Goal: Task Accomplishment & Management: Use online tool/utility

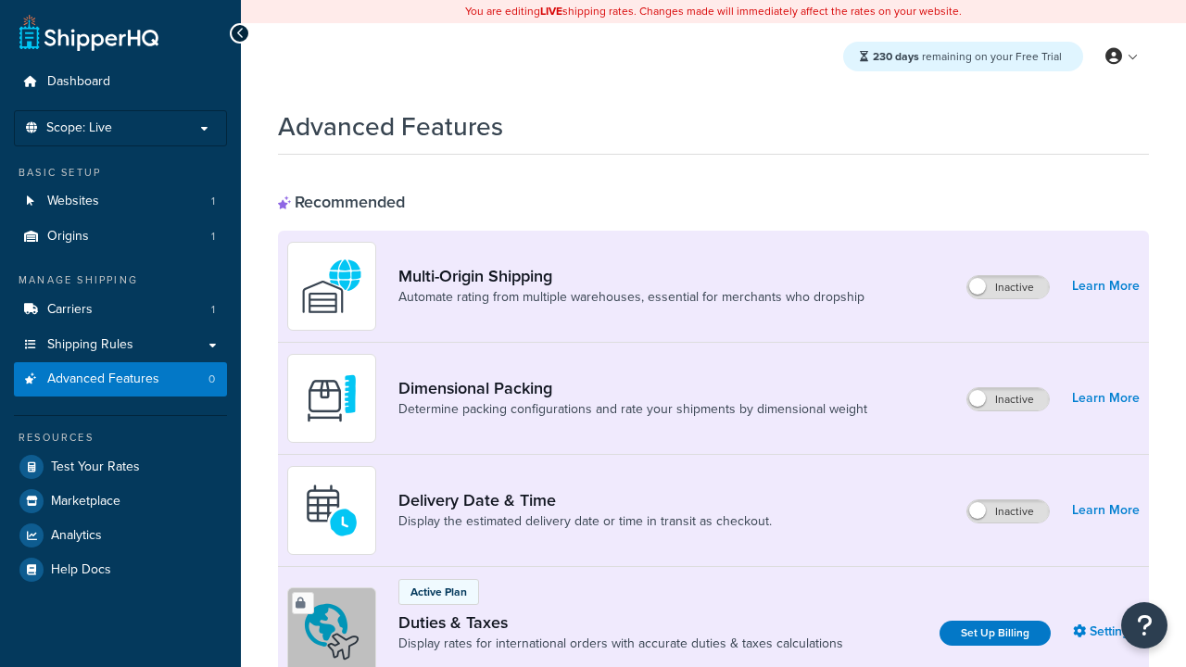
scroll to position [278, 0]
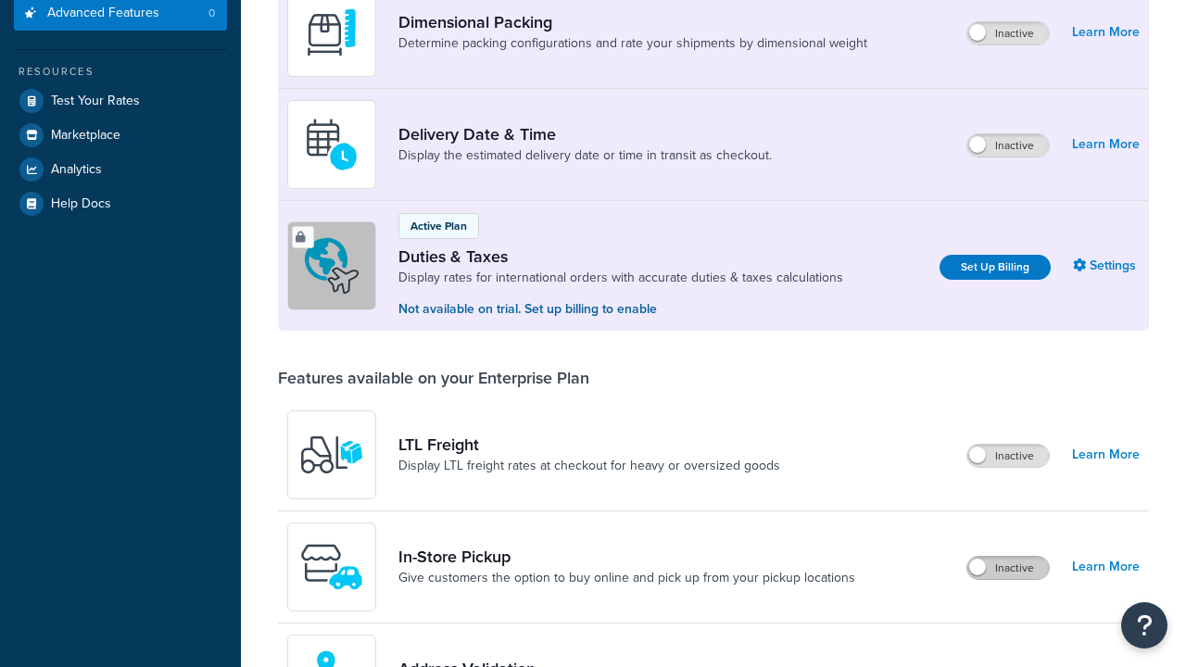
click at [1008, 579] on label "Inactive" at bounding box center [1009, 568] width 82 height 22
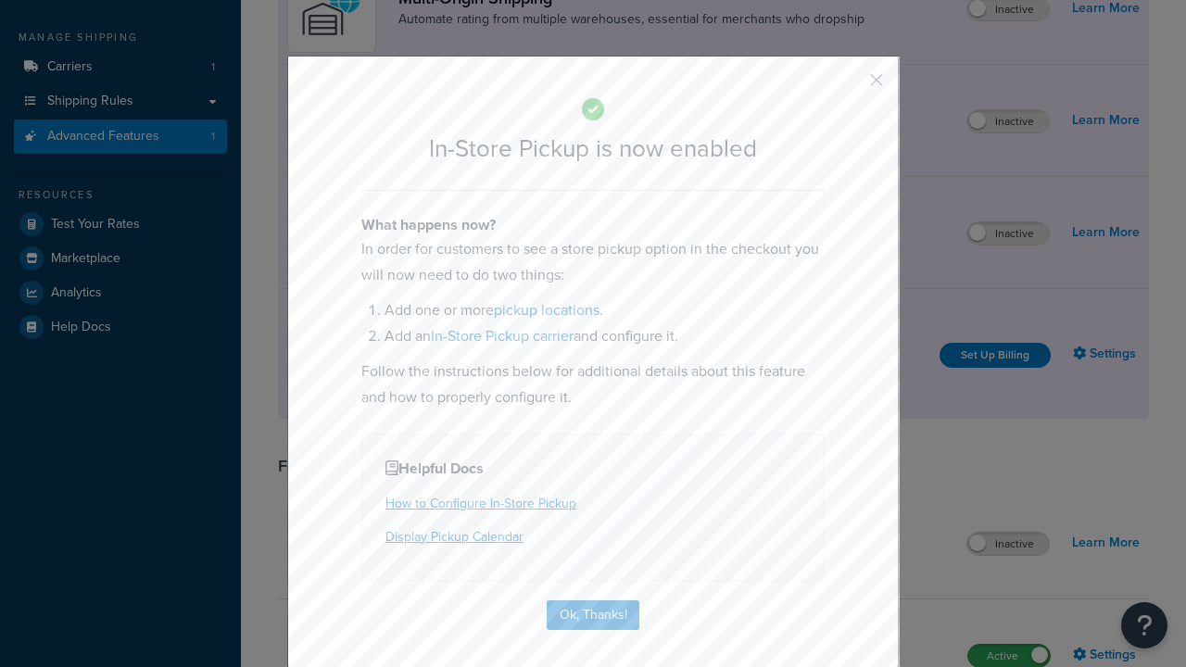
scroll to position [313, 0]
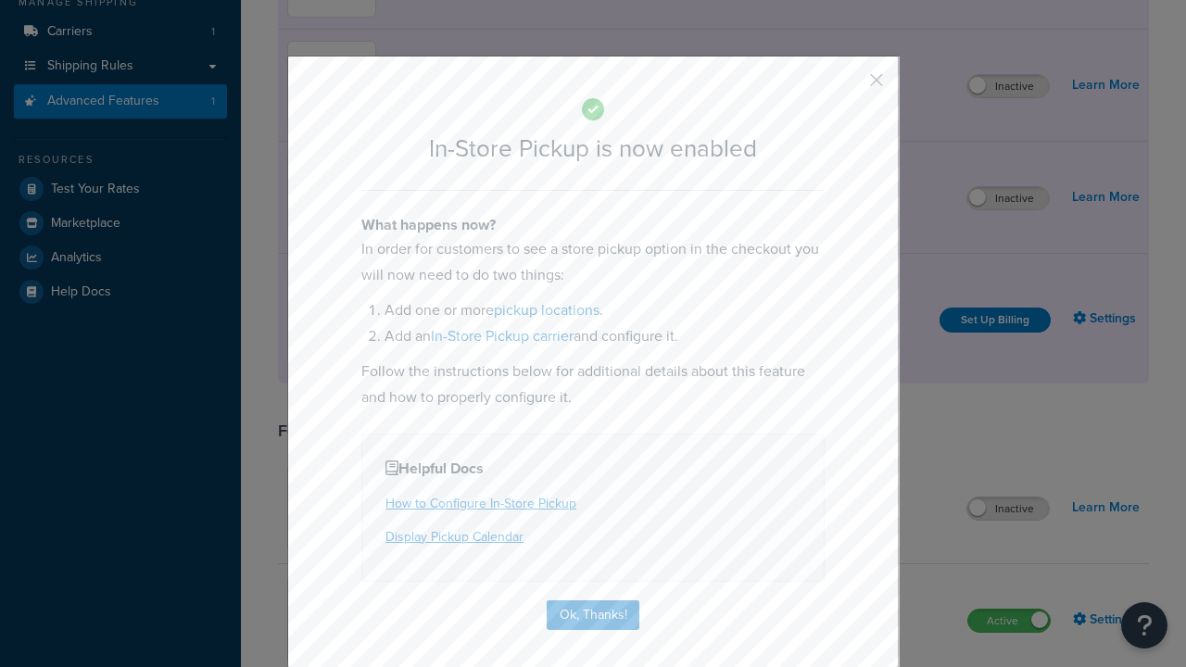
click at [849, 86] on button "button" at bounding box center [849, 86] width 5 height 5
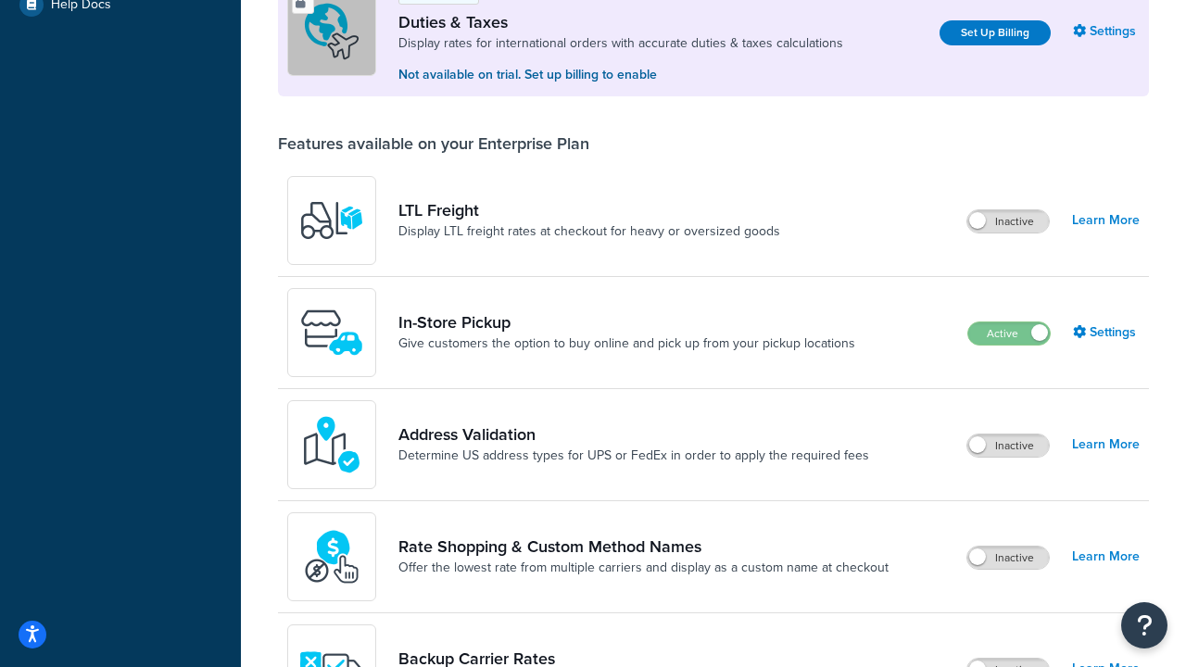
scroll to position [565, 0]
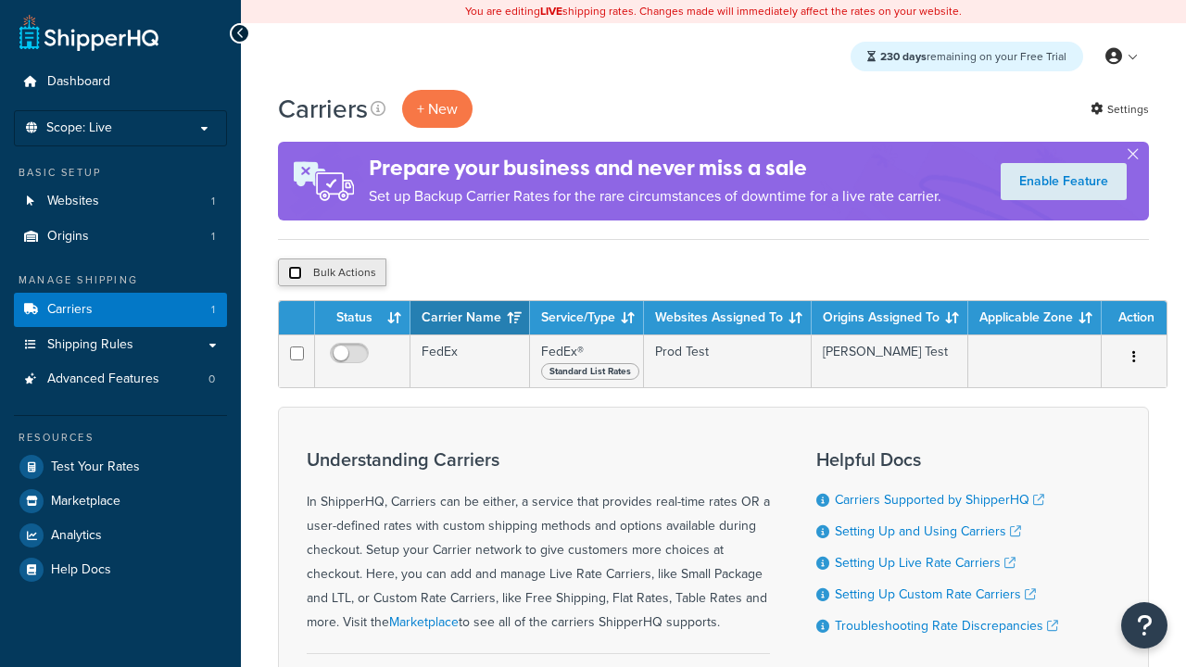
click at [295, 273] on input "checkbox" at bounding box center [295, 273] width 14 height 14
checkbox input "true"
click at [0, 0] on button "Delete" at bounding box center [0, 0] width 0 height 0
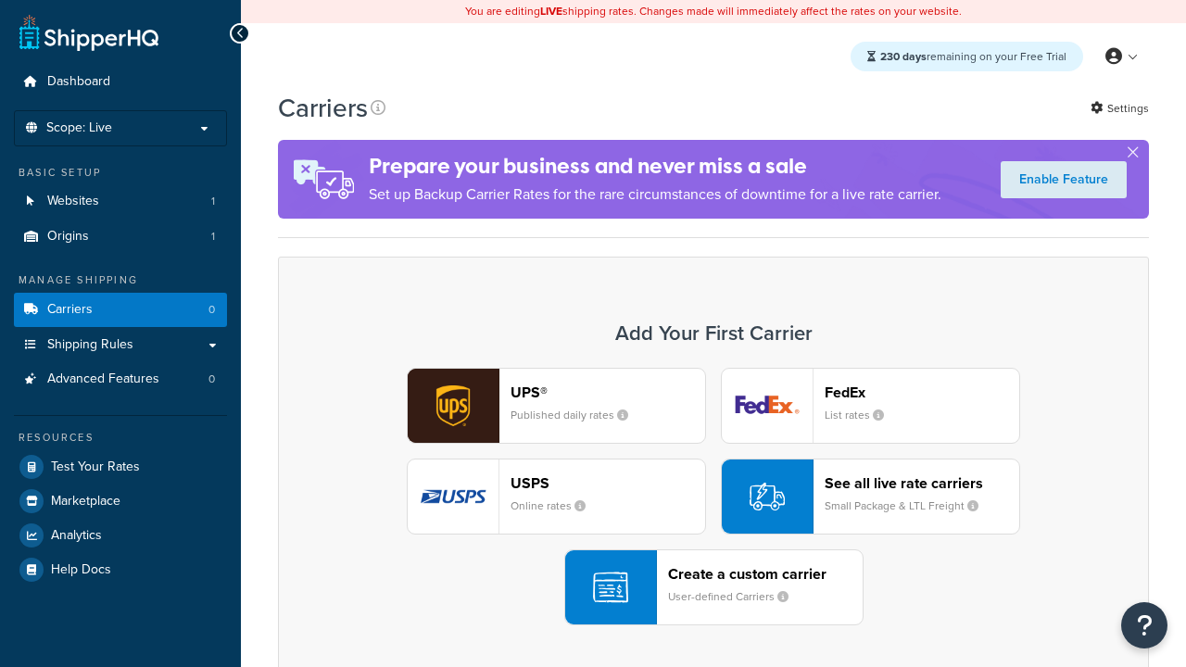
click at [714, 497] on div "UPS® Published daily rates FedEx List rates USPS Online rates See all live rate…" at bounding box center [713, 497] width 832 height 258
click at [714, 588] on div "Create a custom carrier User-defined Carriers" at bounding box center [765, 587] width 195 height 44
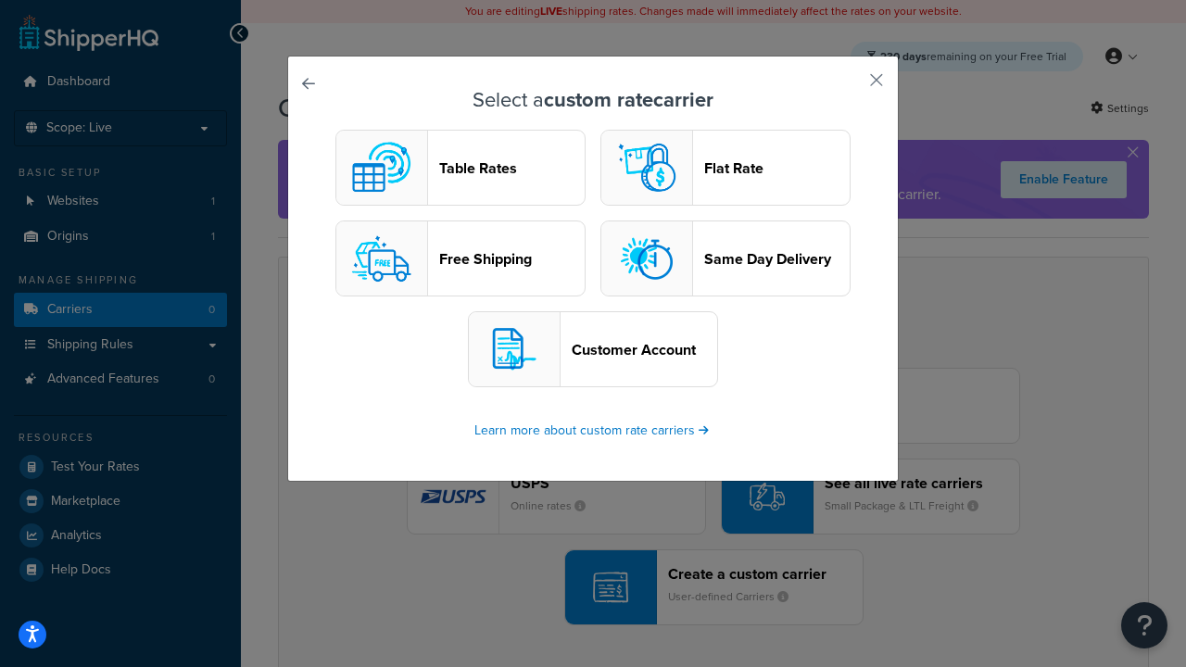
click at [461, 168] on header "Table Rates" at bounding box center [511, 168] width 145 height 18
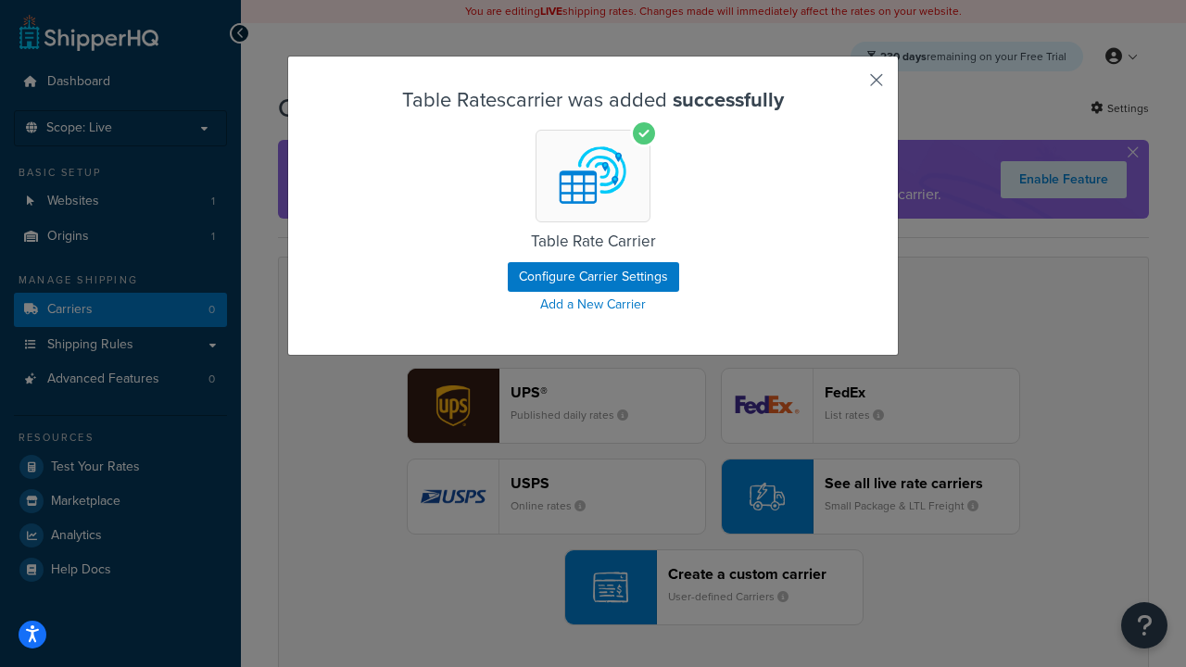
click at [849, 86] on button "button" at bounding box center [849, 86] width 5 height 5
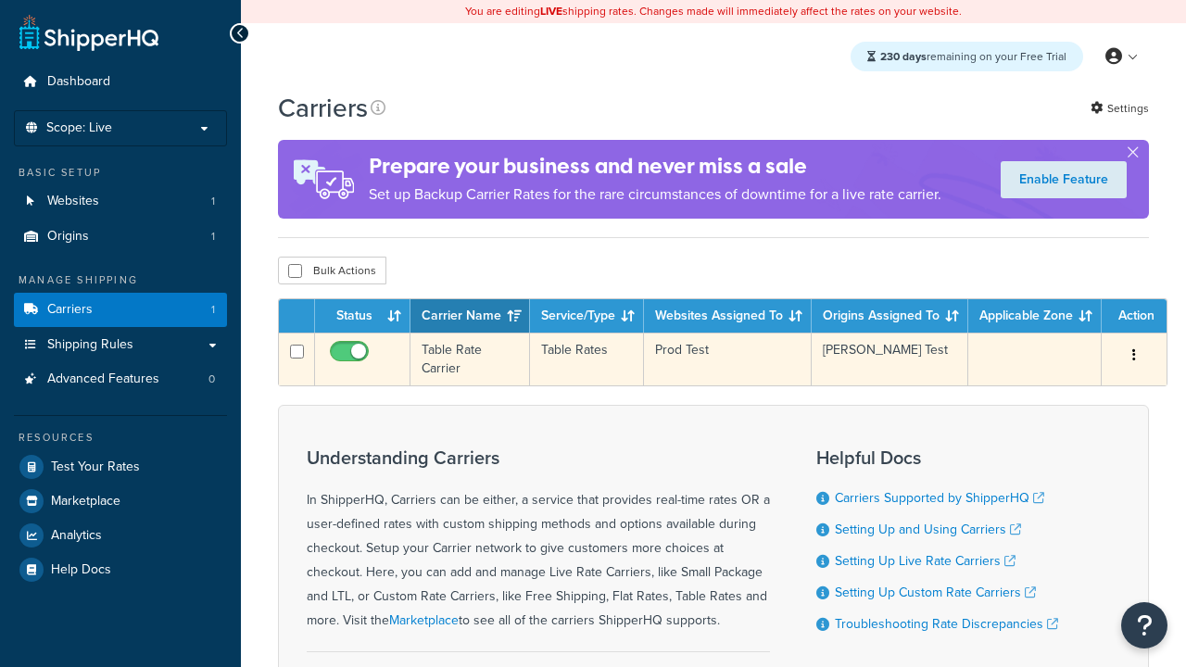
click at [1134, 357] on icon "button" at bounding box center [1134, 354] width 4 height 13
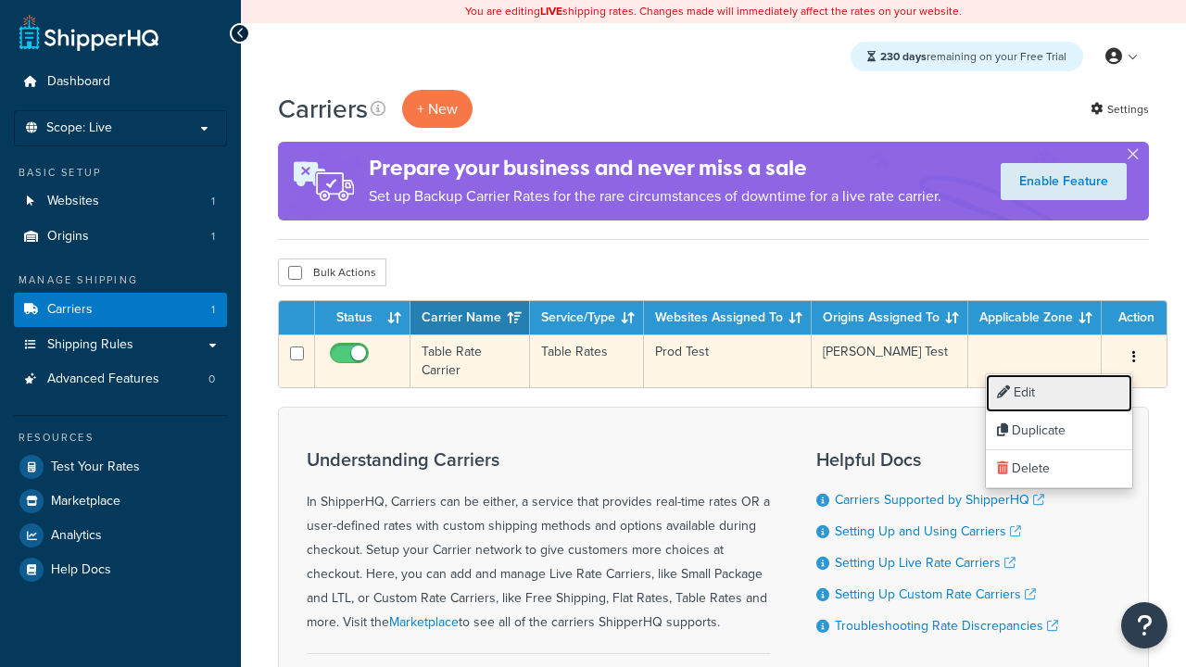
click at [1059, 393] on link "Edit" at bounding box center [1059, 393] width 146 height 38
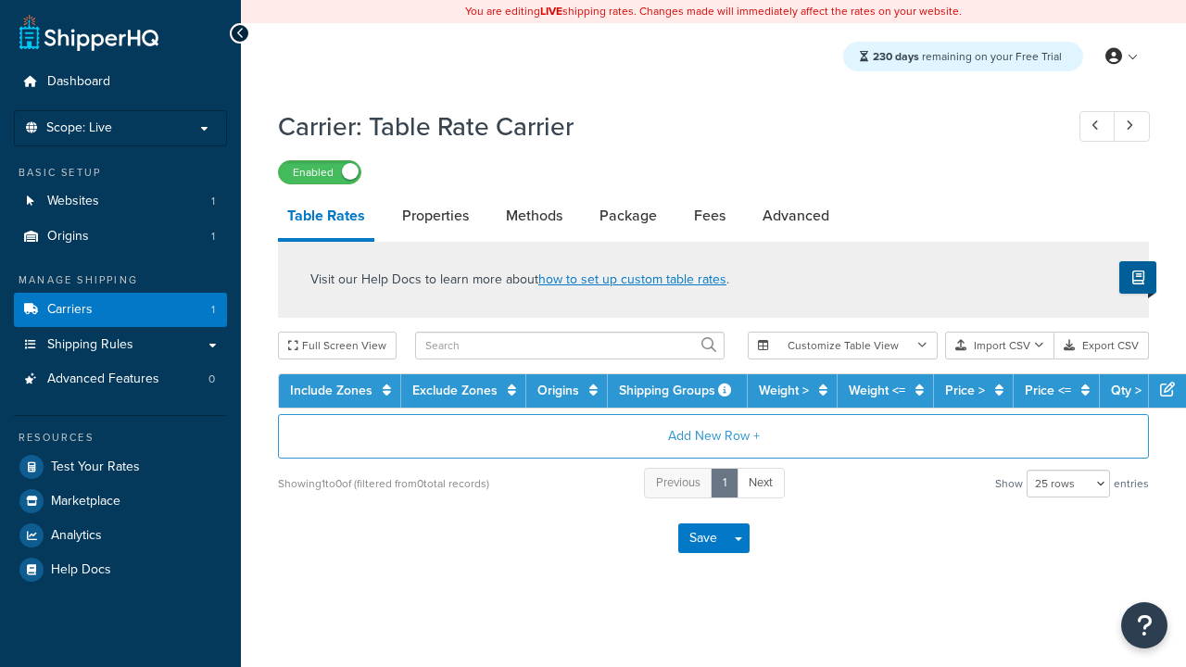
select select "25"
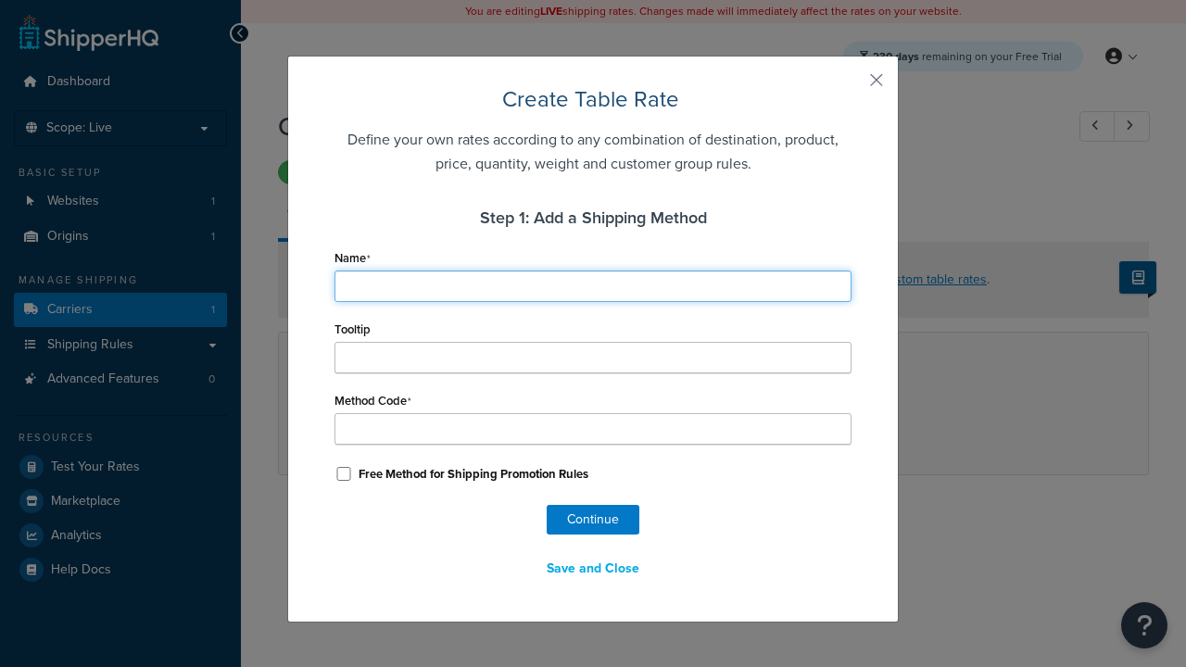
type input "Ground"
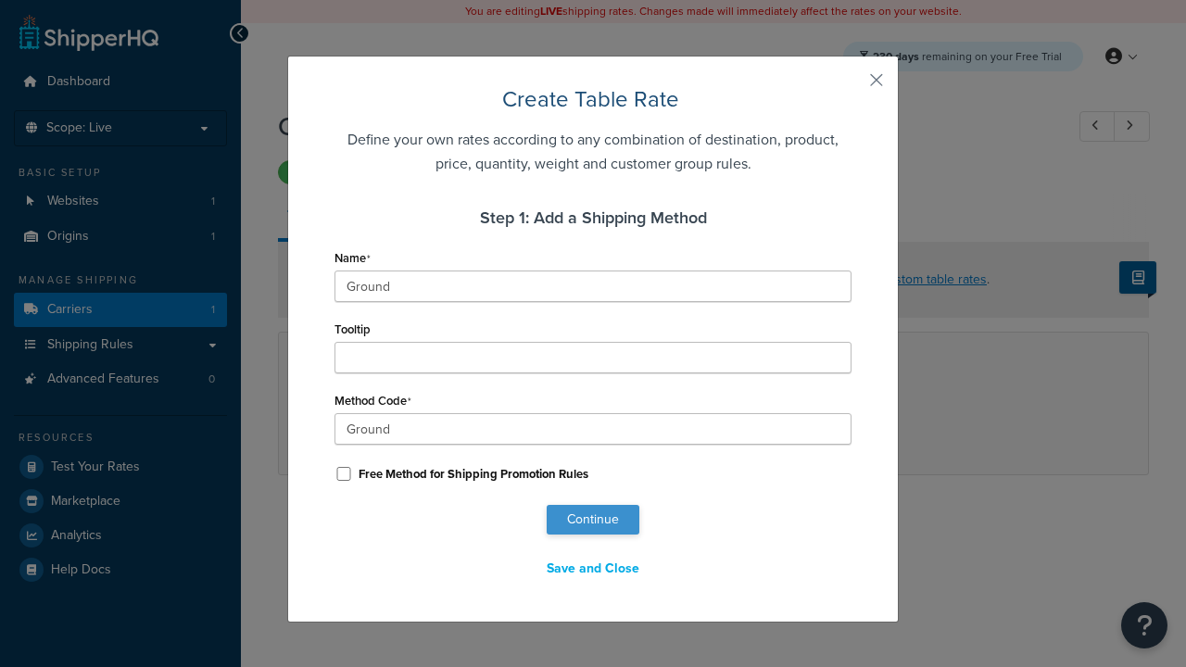
click at [593, 520] on button "Continue" at bounding box center [593, 520] width 93 height 30
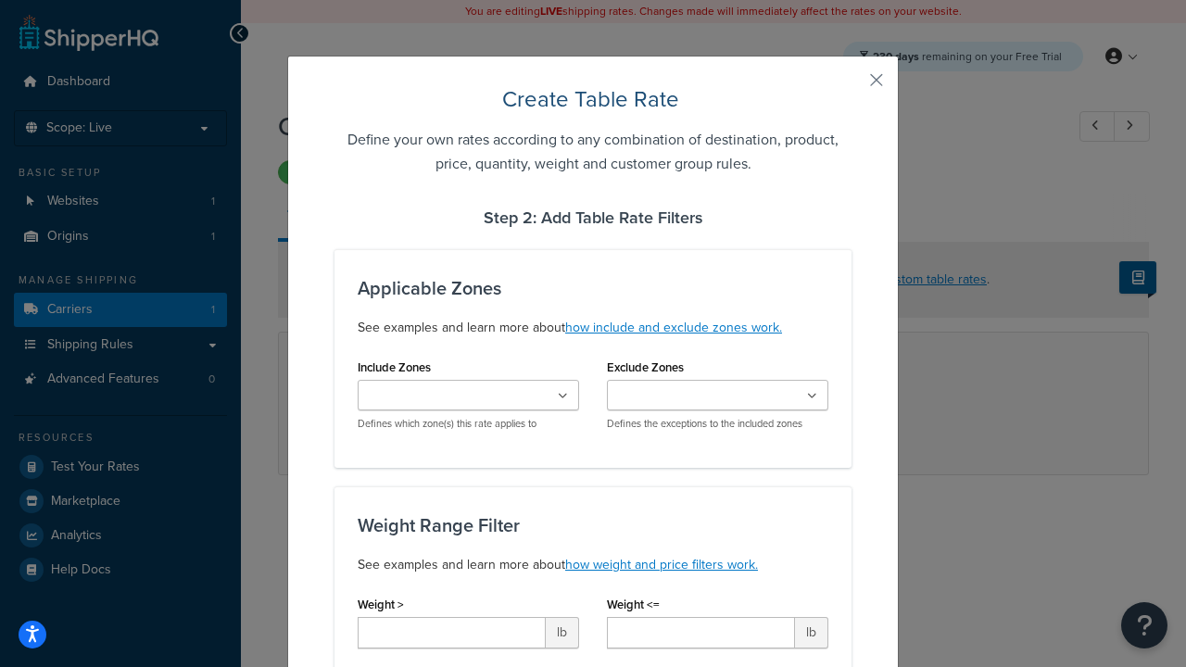
scroll to position [1158, 0]
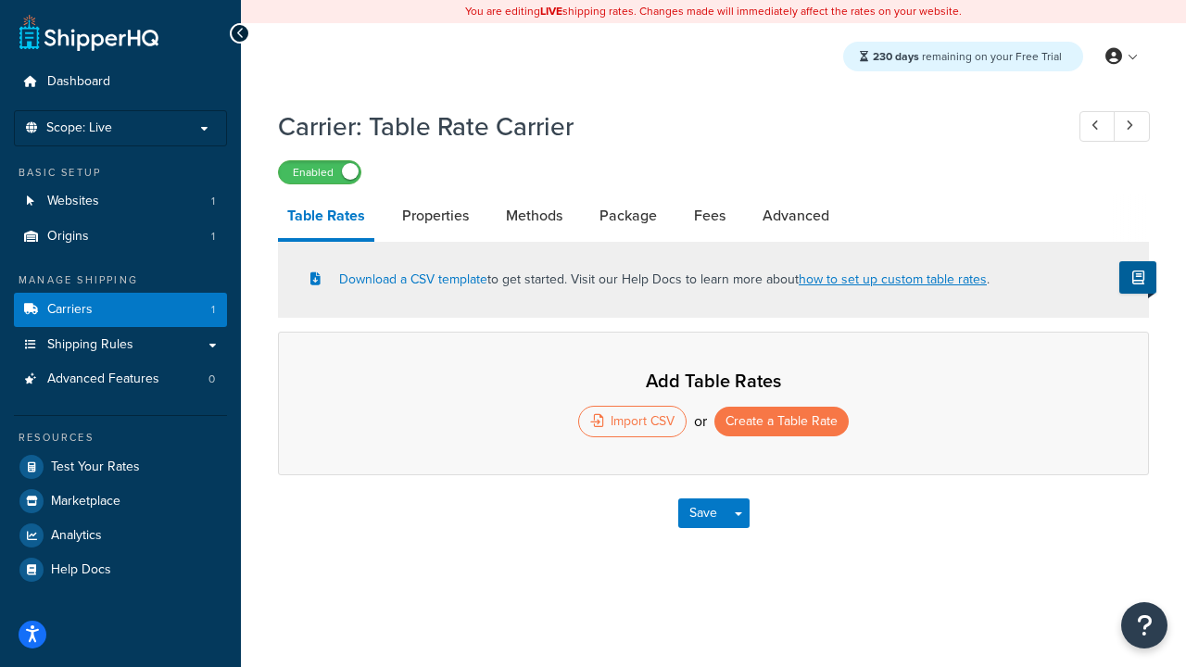
select select "25"
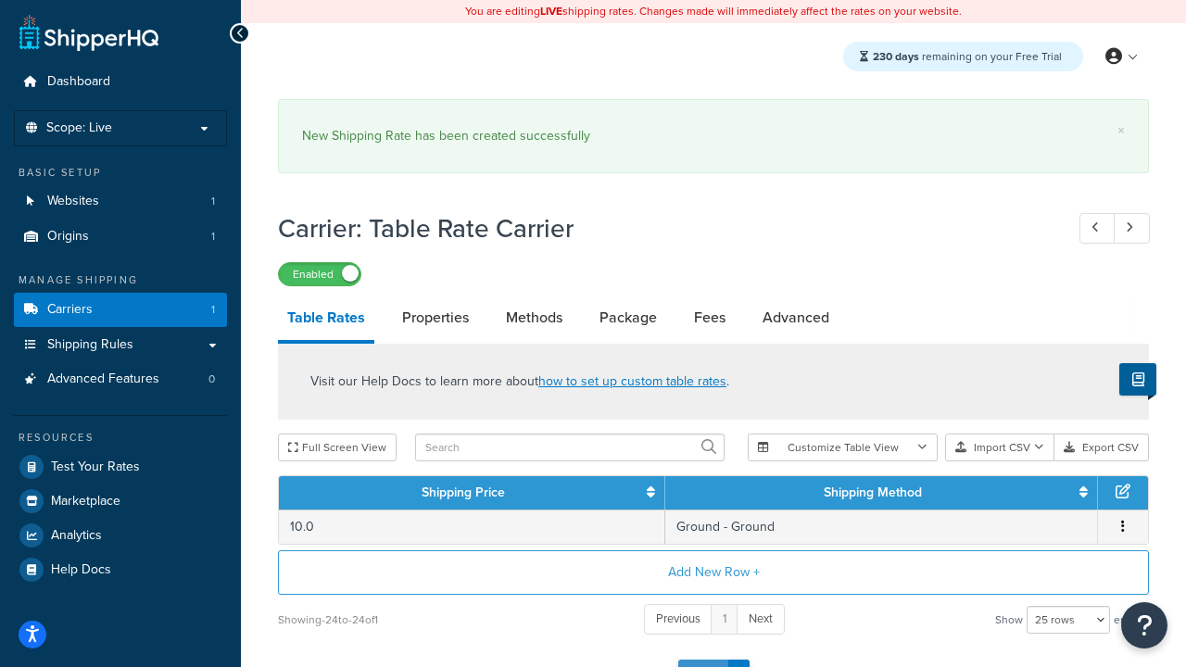
click at [702, 660] on button "Save" at bounding box center [703, 675] width 50 height 30
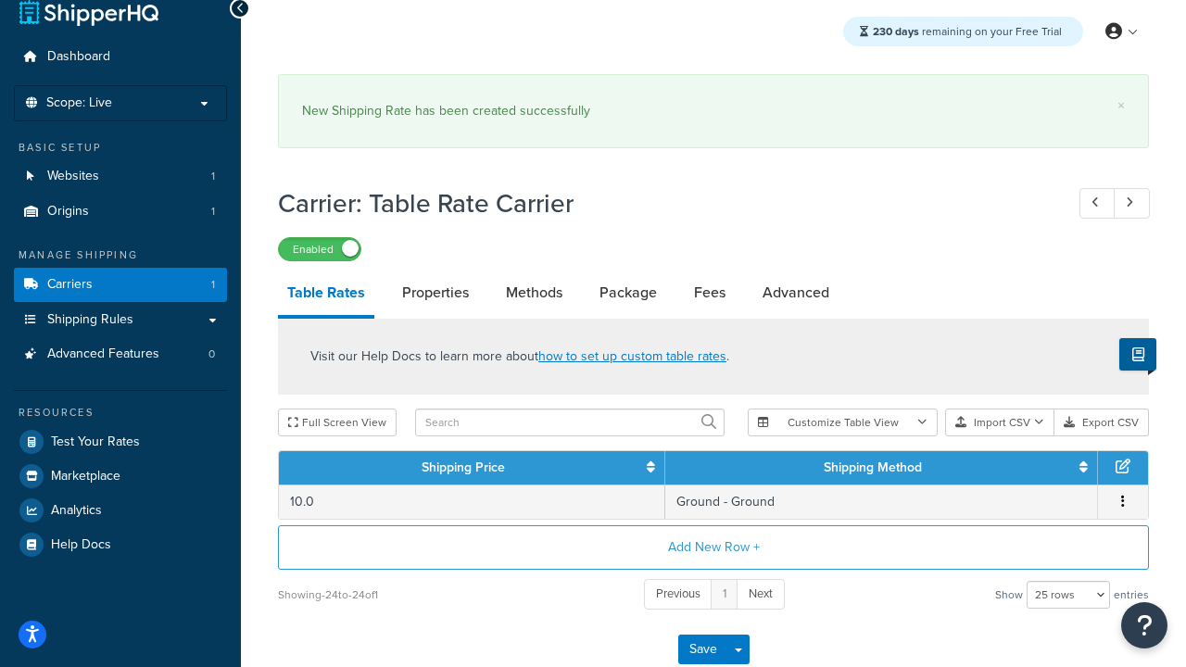
scroll to position [0, 0]
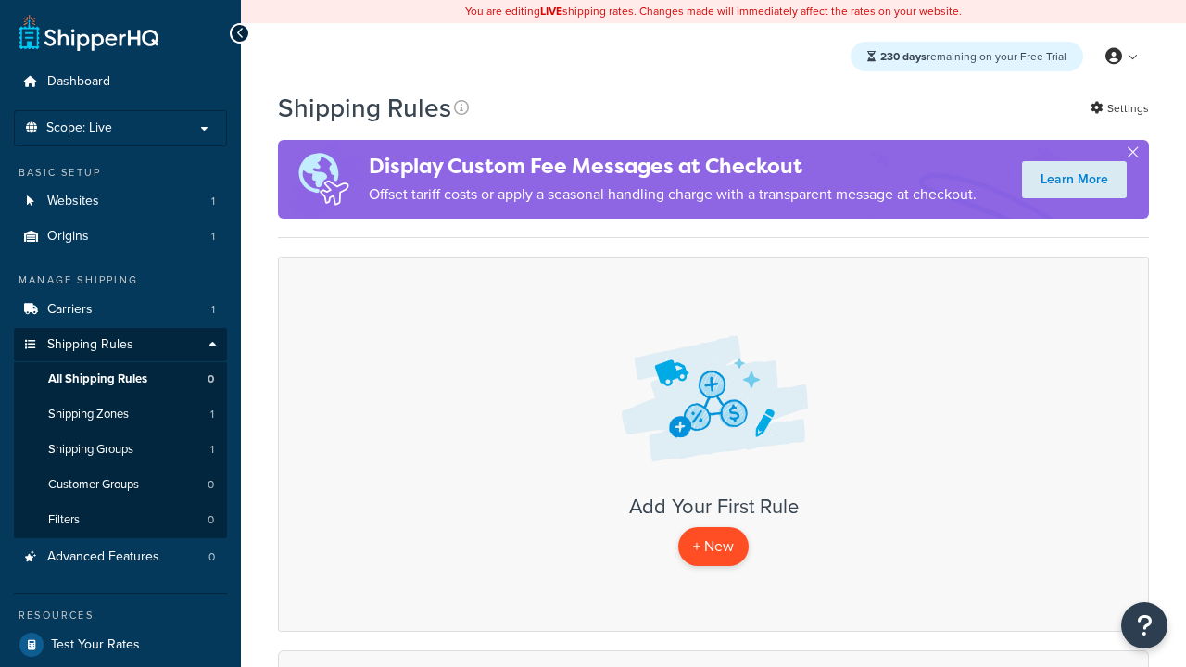
click at [714, 547] on p "+ New" at bounding box center [713, 546] width 70 height 38
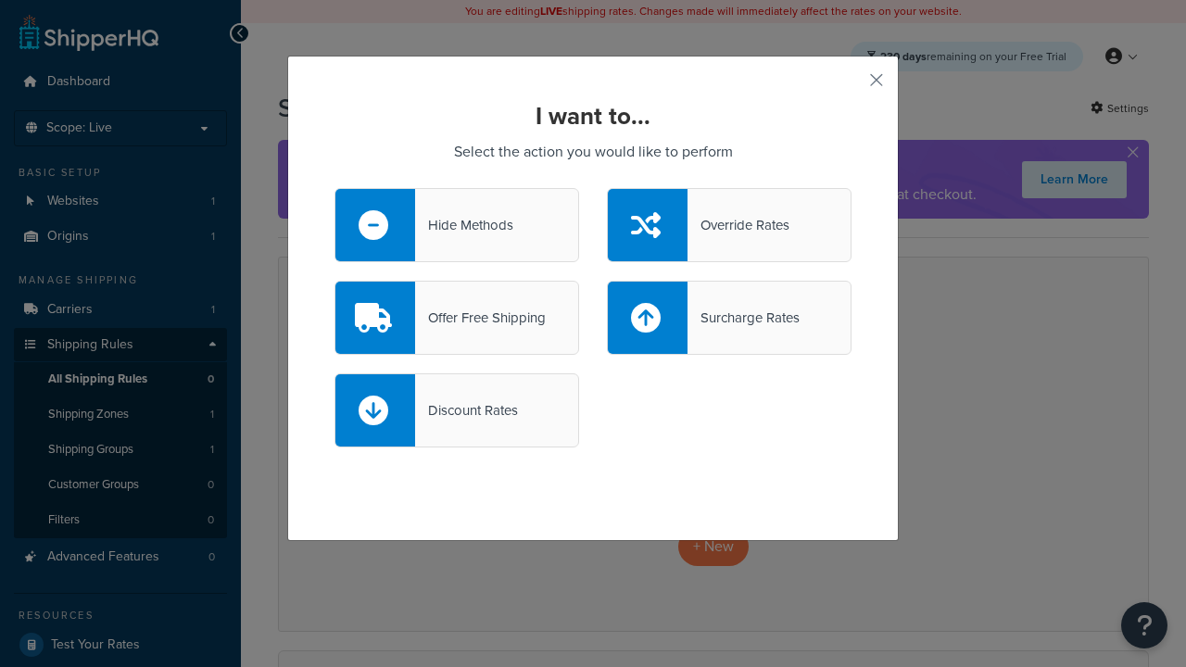
click at [729, 225] on div "Override Rates" at bounding box center [739, 225] width 102 height 26
click at [0, 0] on input "Override Rates" at bounding box center [0, 0] width 0 height 0
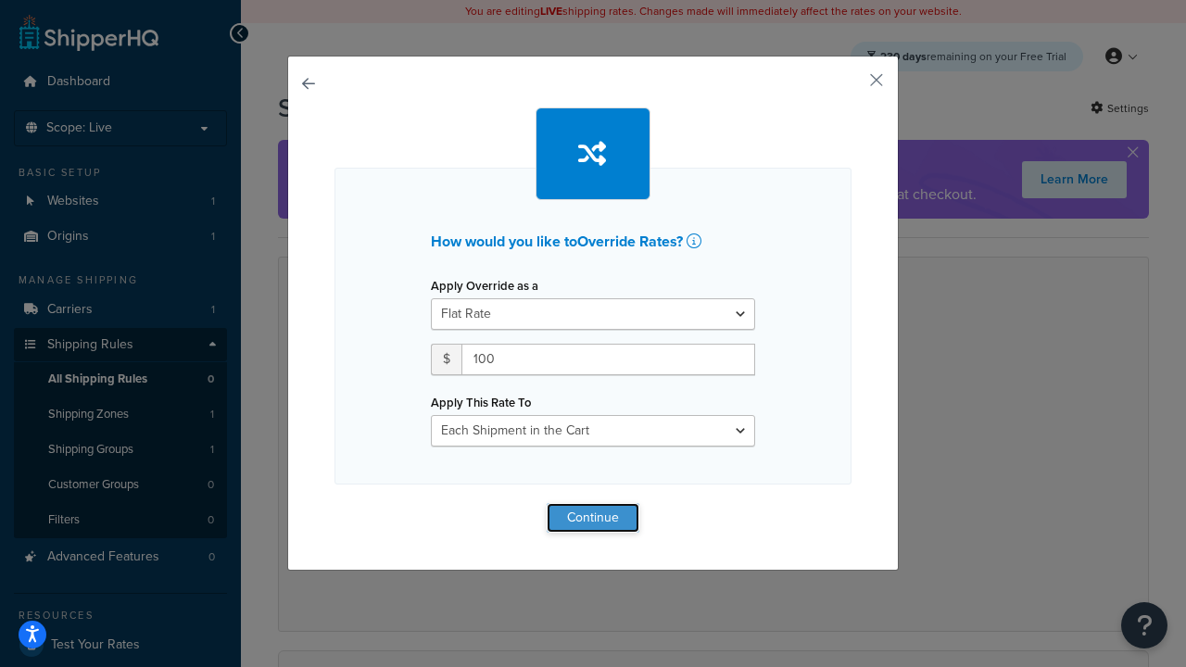
click at [593, 517] on button "Continue" at bounding box center [593, 518] width 93 height 30
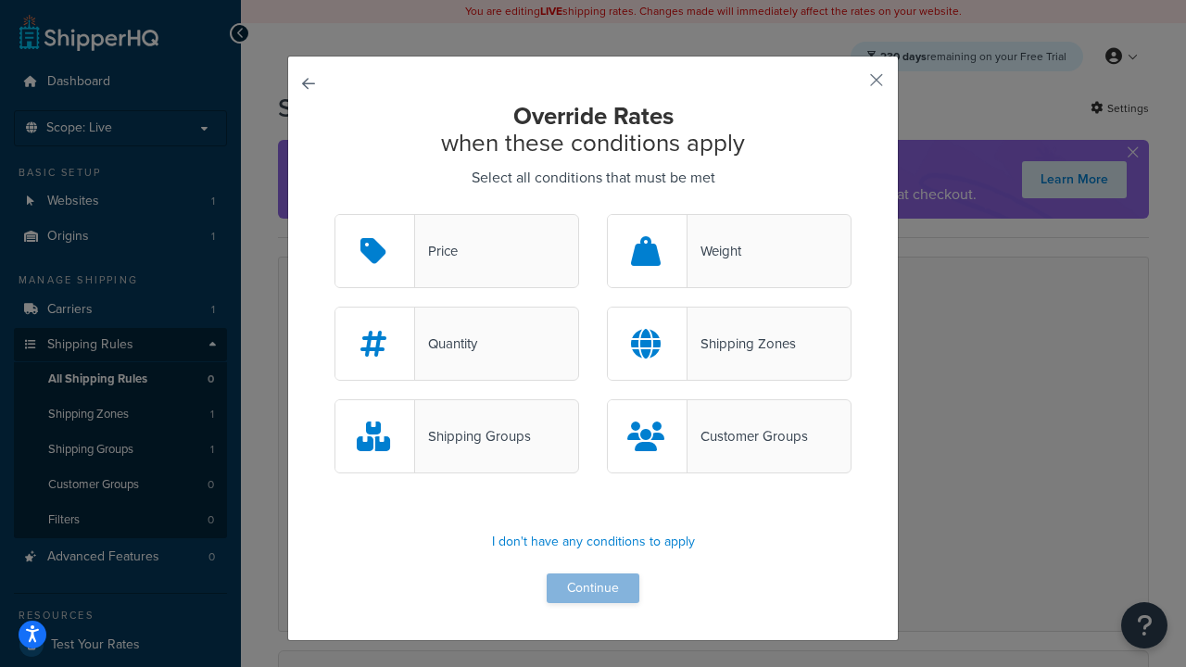
click at [457, 252] on div "Price" at bounding box center [436, 251] width 43 height 26
click at [0, 0] on input "Price" at bounding box center [0, 0] width 0 height 0
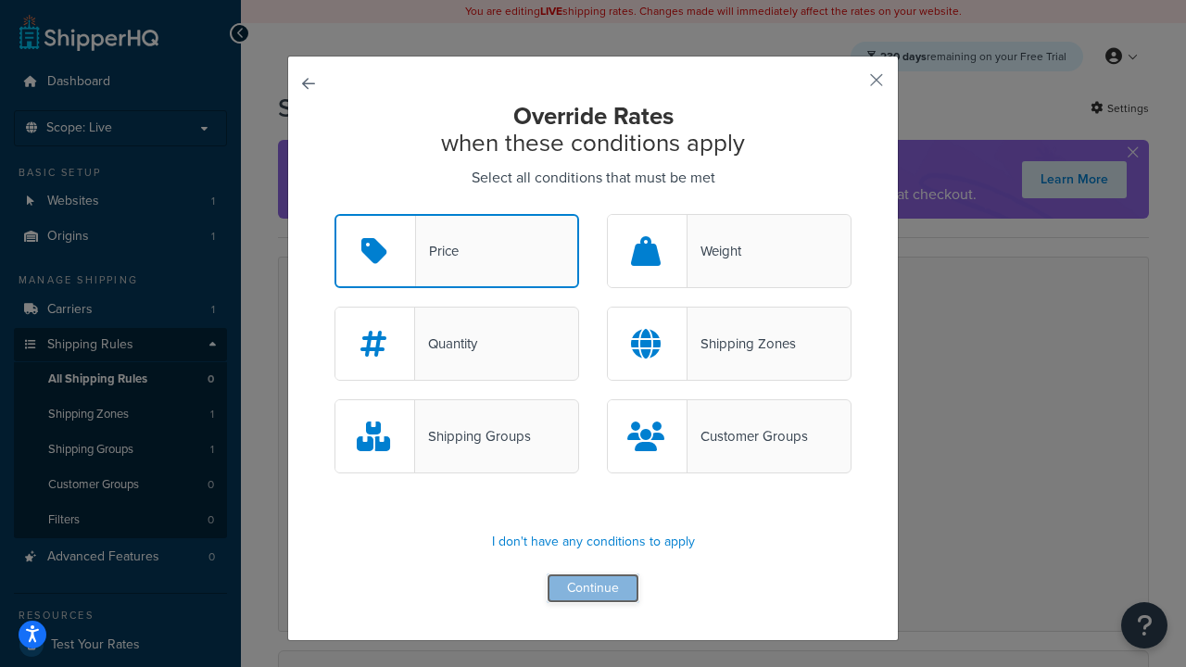
click at [593, 589] on button "Continue" at bounding box center [593, 589] width 93 height 30
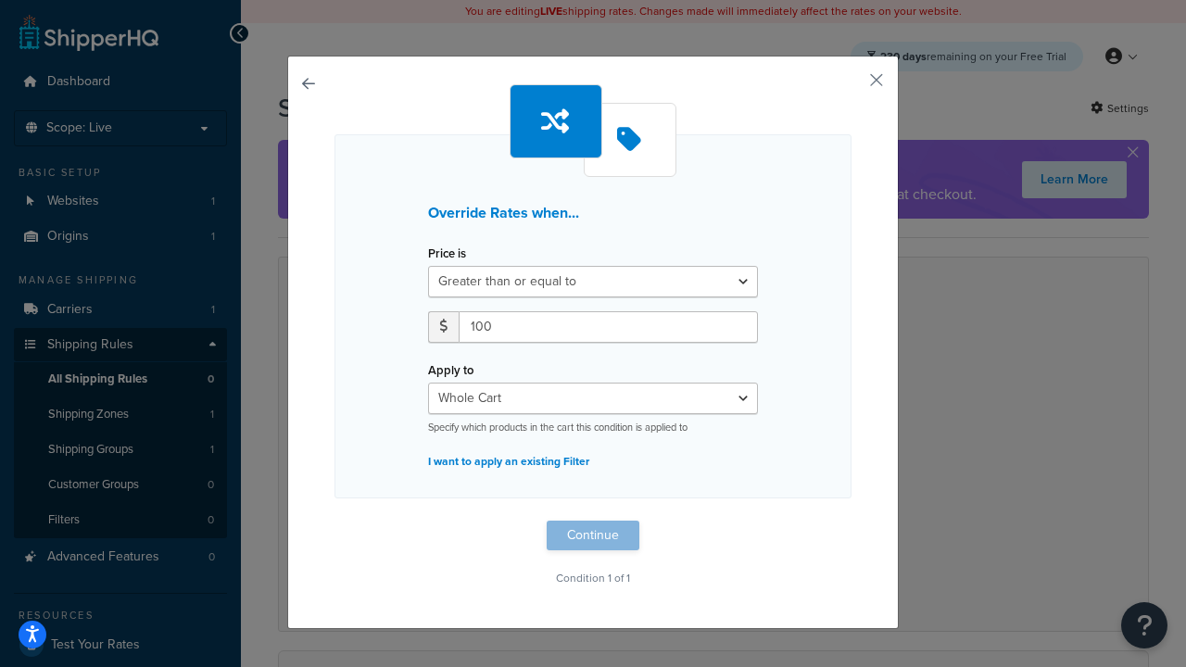
type input "100"
click at [593, 536] on button "Continue" at bounding box center [593, 536] width 93 height 30
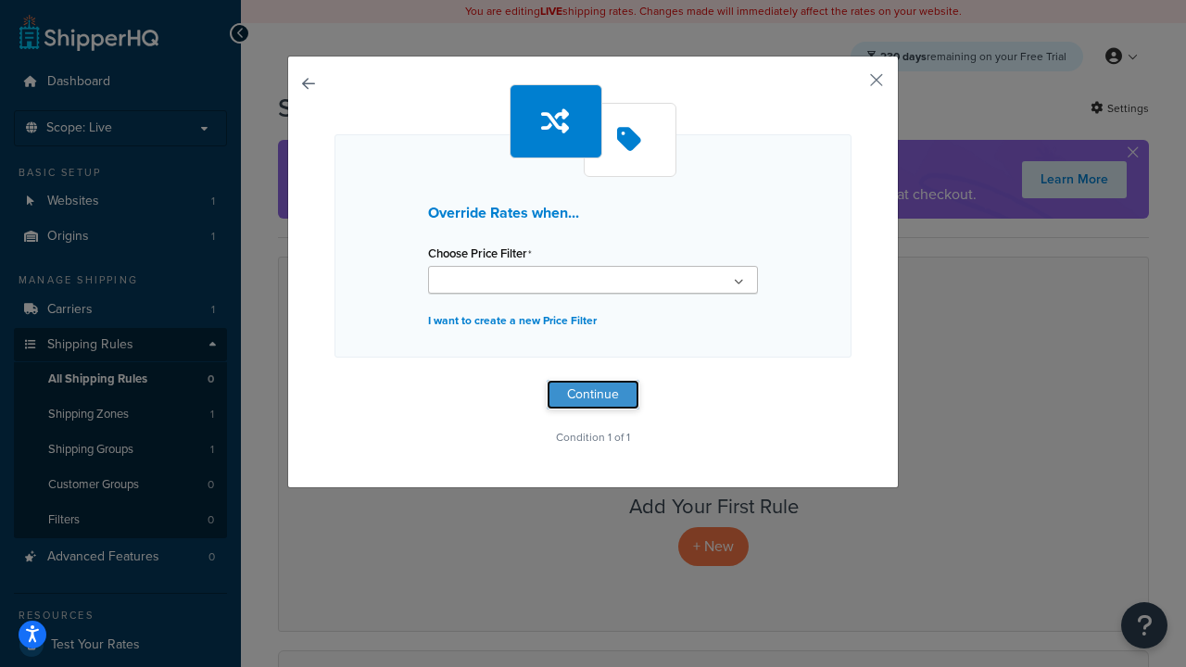
click at [593, 395] on button "Continue" at bounding box center [593, 395] width 93 height 30
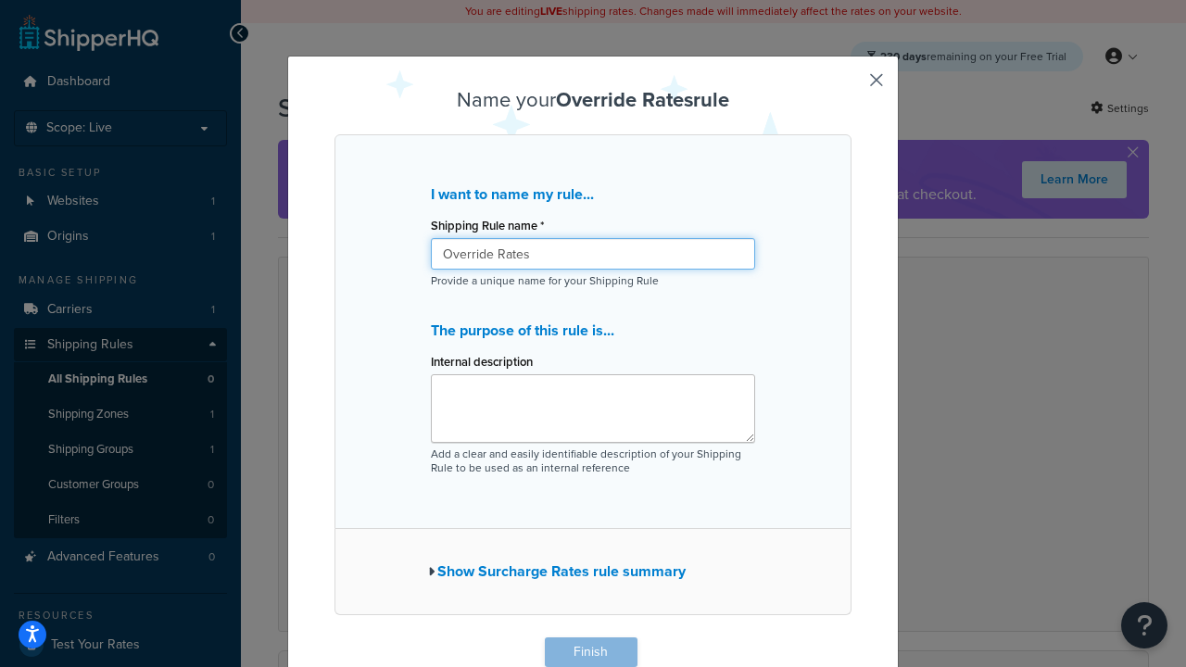
type input "Override Rates"
click at [590, 652] on button "Finish" at bounding box center [591, 653] width 93 height 30
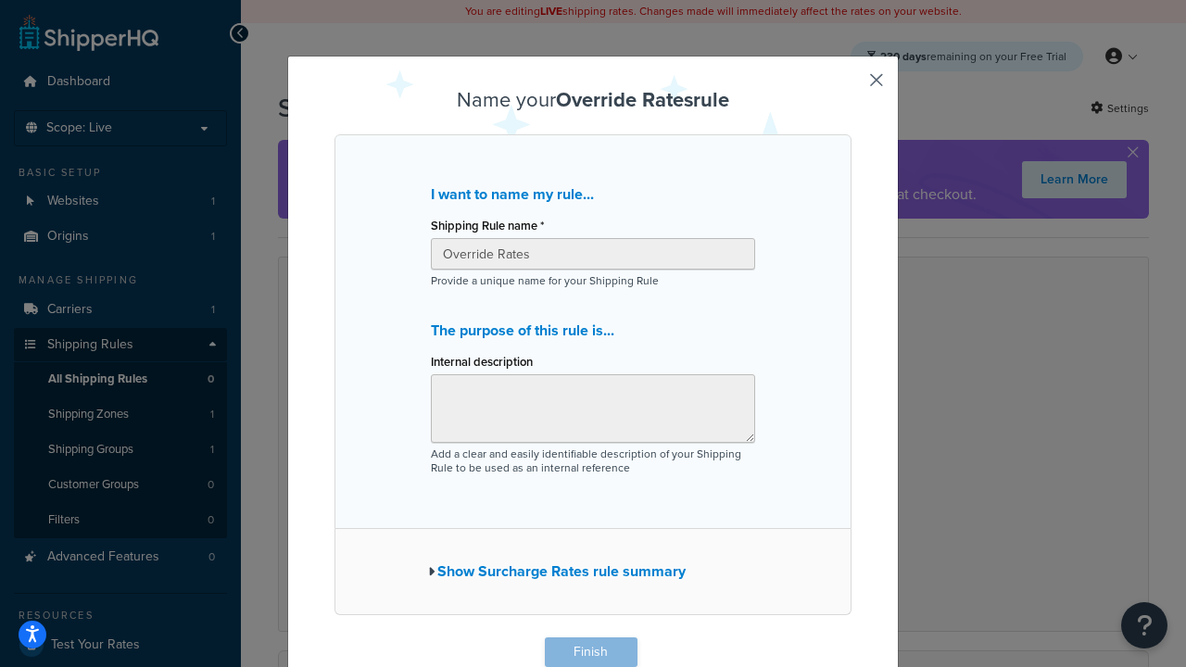
scroll to position [1, 0]
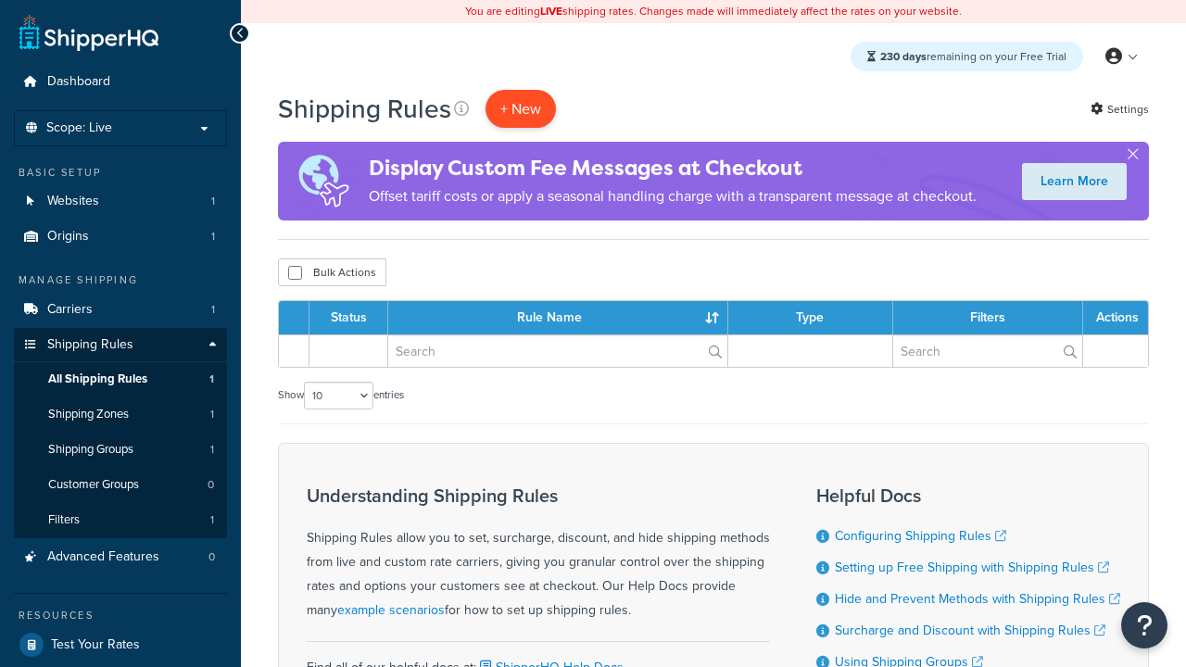
click at [521, 108] on p "+ New" at bounding box center [521, 109] width 70 height 38
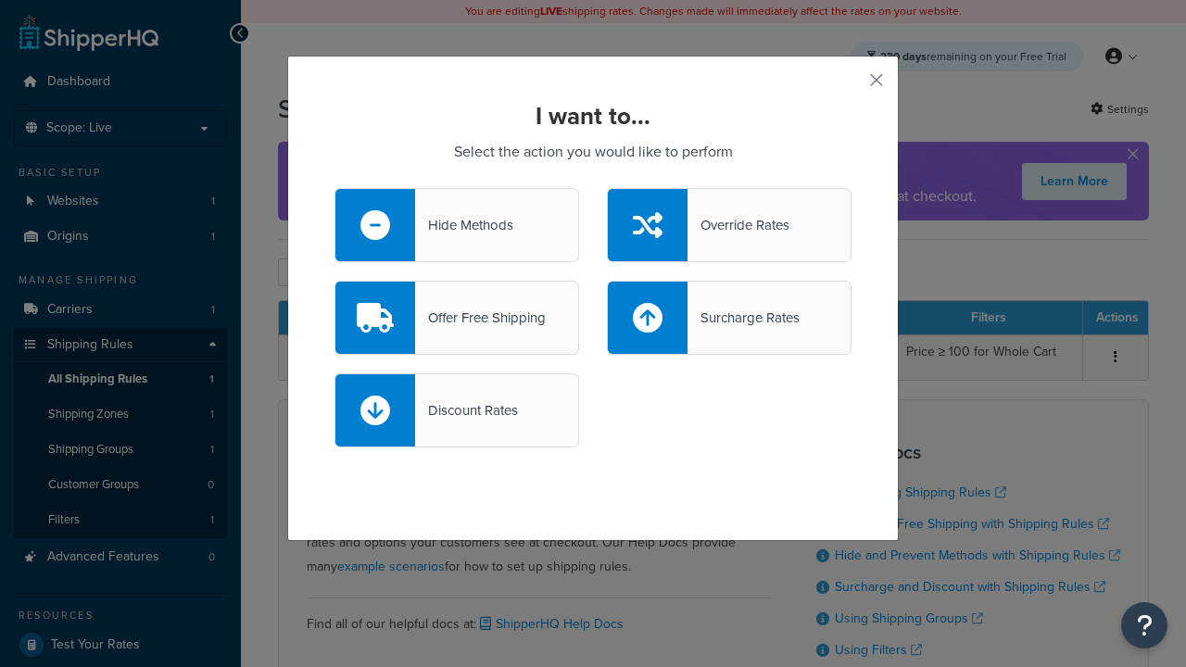
click at [457, 318] on div "Offer Free Shipping" at bounding box center [480, 318] width 131 height 26
click at [0, 0] on input "Offer Free Shipping" at bounding box center [0, 0] width 0 height 0
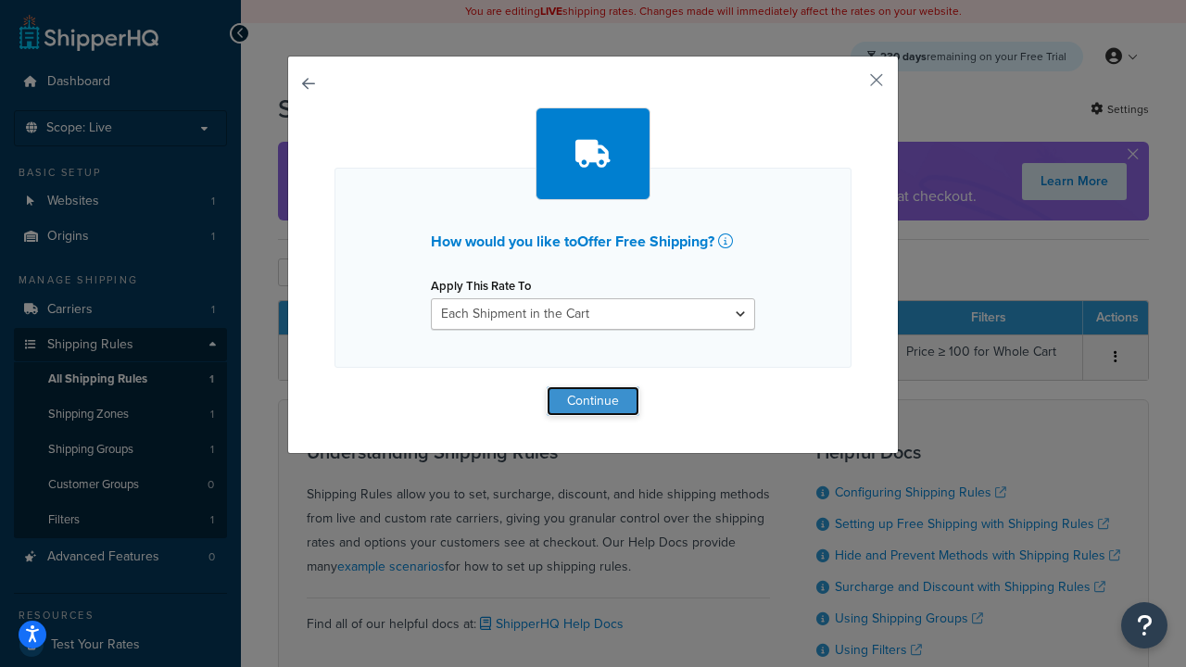
click at [593, 400] on button "Continue" at bounding box center [593, 401] width 93 height 30
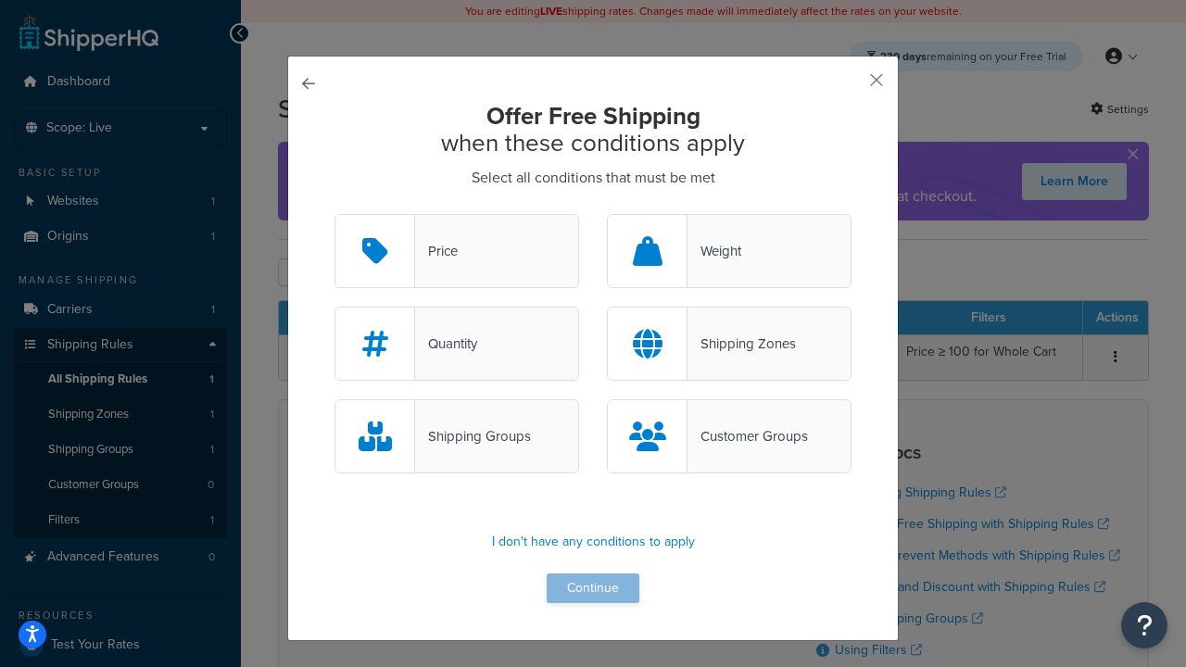
click at [457, 252] on div "Price" at bounding box center [436, 251] width 43 height 26
click at [0, 0] on input "Price" at bounding box center [0, 0] width 0 height 0
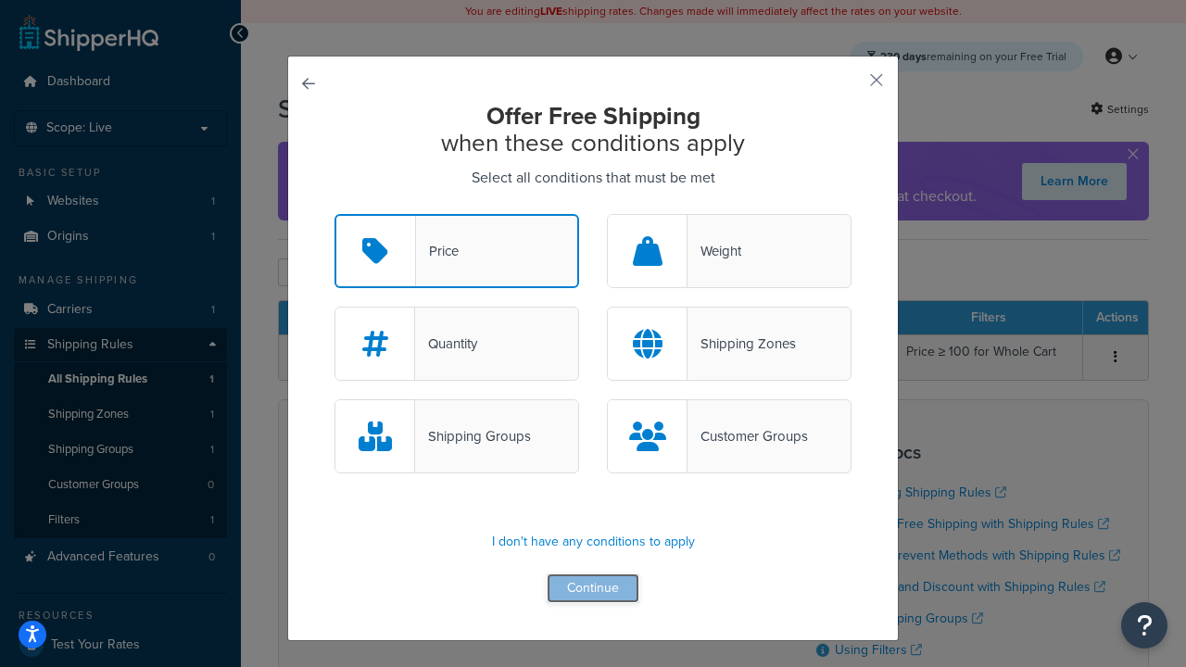
click at [593, 589] on button "Continue" at bounding box center [593, 589] width 93 height 30
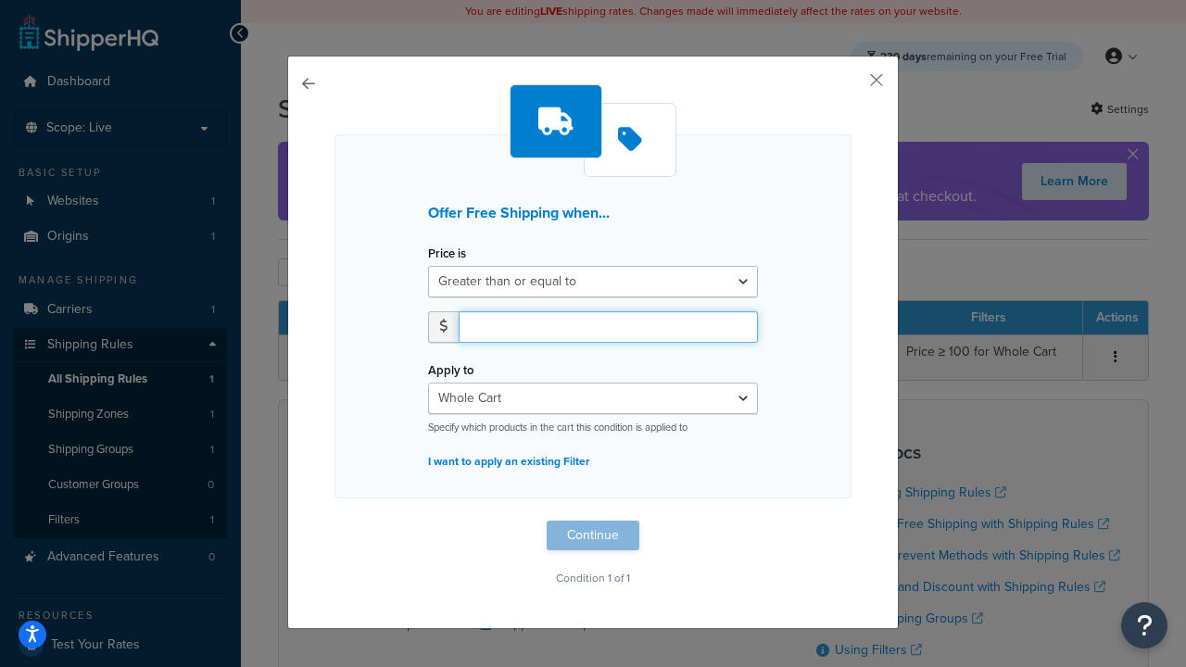
click at [608, 326] on input "number" at bounding box center [608, 327] width 299 height 32
type input "50"
click at [593, 536] on button "Continue" at bounding box center [593, 536] width 93 height 30
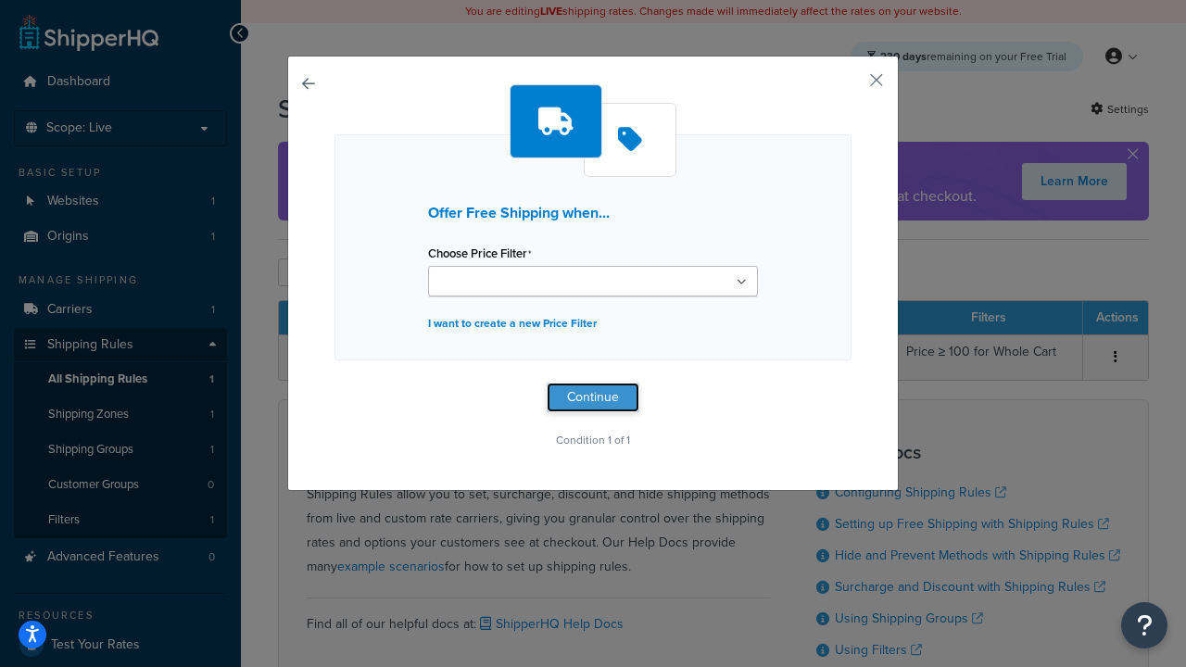
click at [593, 397] on button "Continue" at bounding box center [593, 398] width 93 height 30
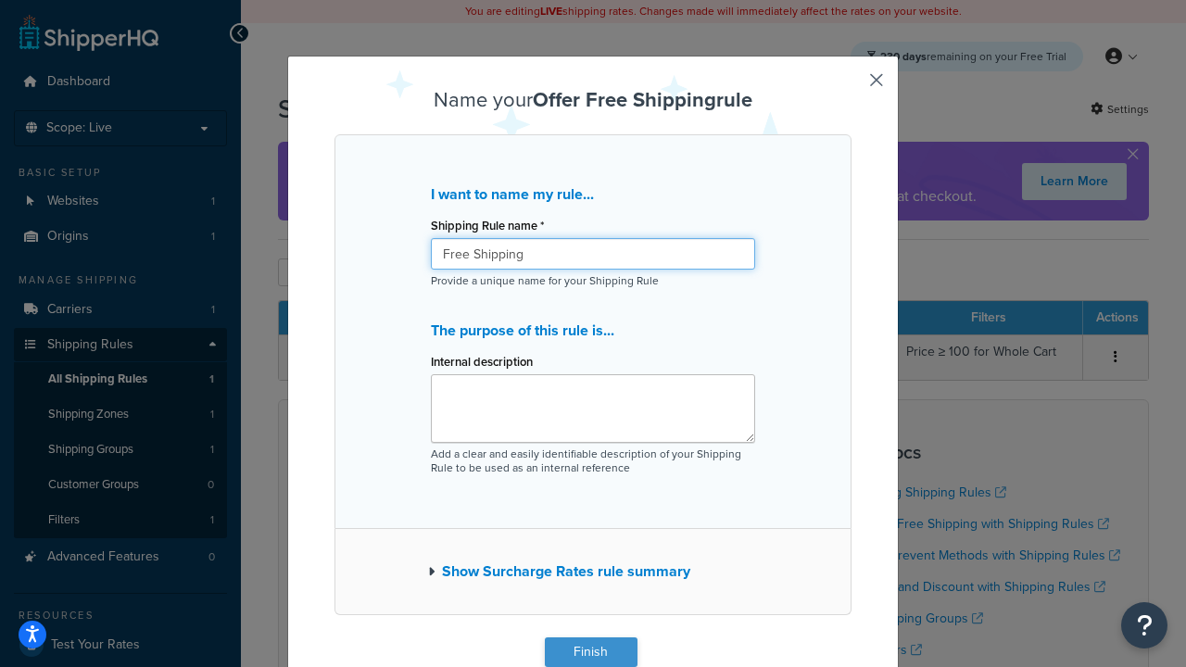
type input "Free Shipping"
click at [590, 652] on button "Finish" at bounding box center [591, 653] width 93 height 30
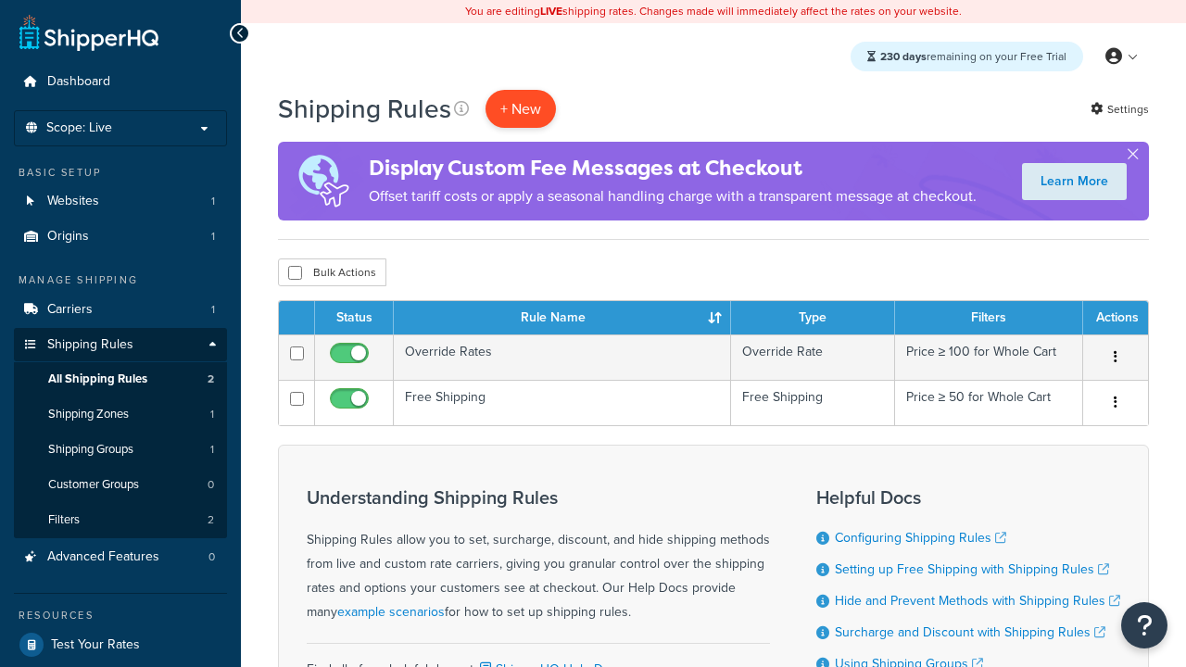
click at [521, 108] on p "+ New" at bounding box center [521, 109] width 70 height 38
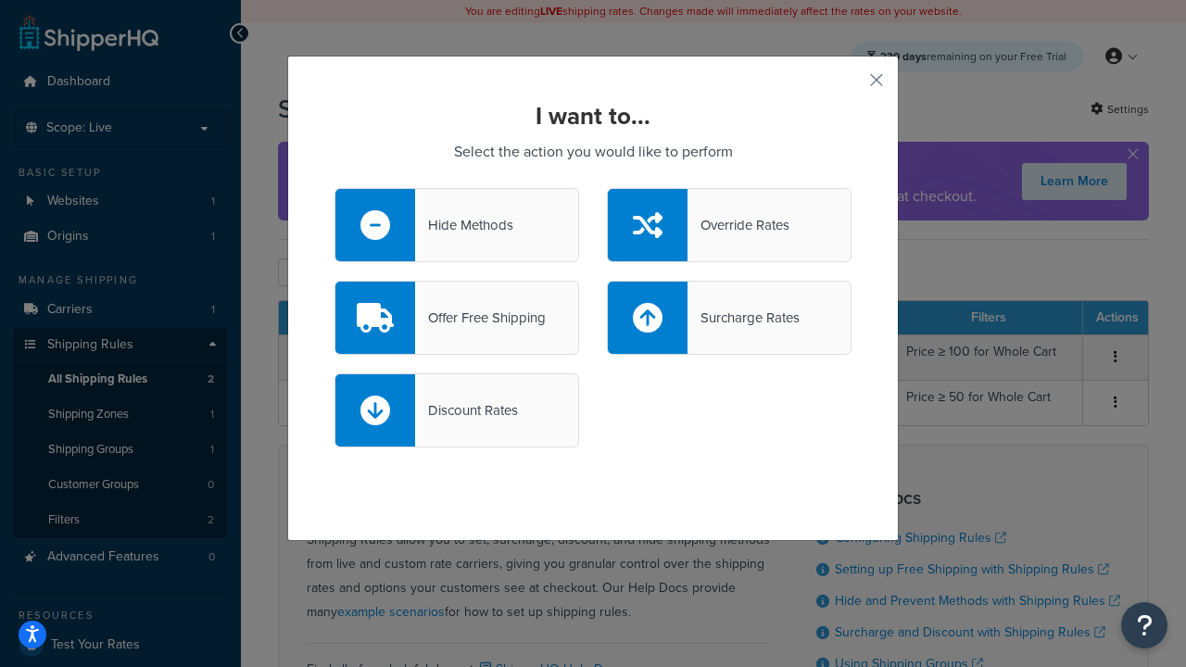
click at [729, 318] on div "Surcharge Rates" at bounding box center [744, 318] width 112 height 26
click at [0, 0] on input "Surcharge Rates" at bounding box center [0, 0] width 0 height 0
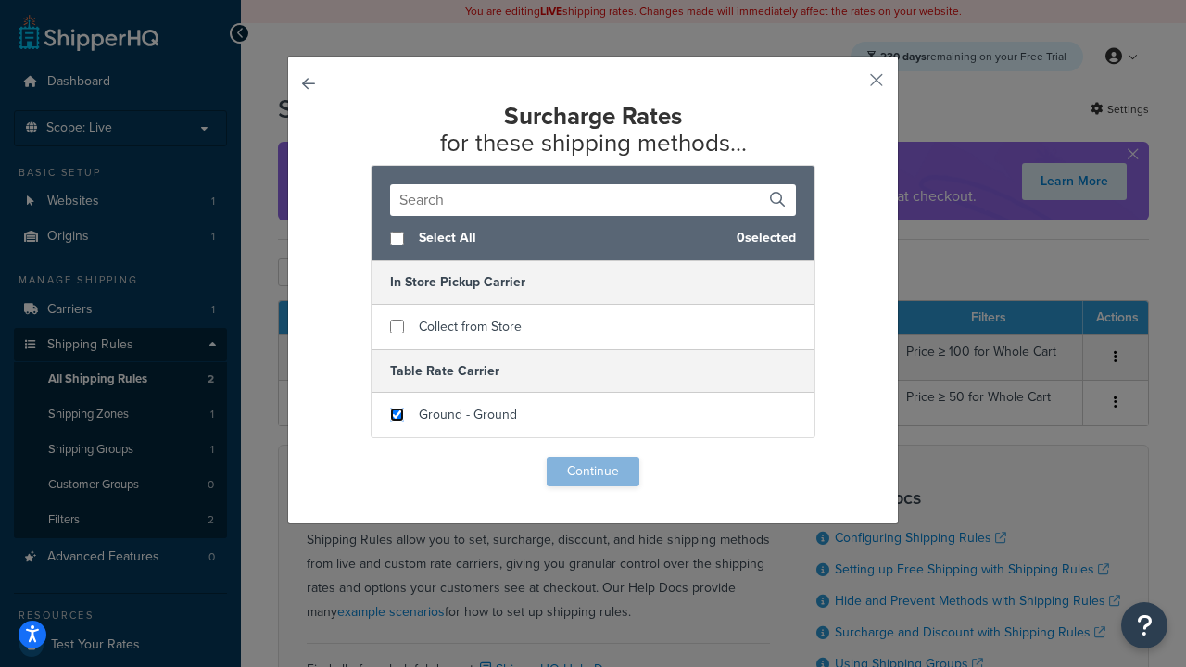
click at [397, 415] on input "checkbox" at bounding box center [397, 415] width 14 height 14
checkbox input "true"
click at [593, 473] on button "Continue" at bounding box center [593, 472] width 93 height 30
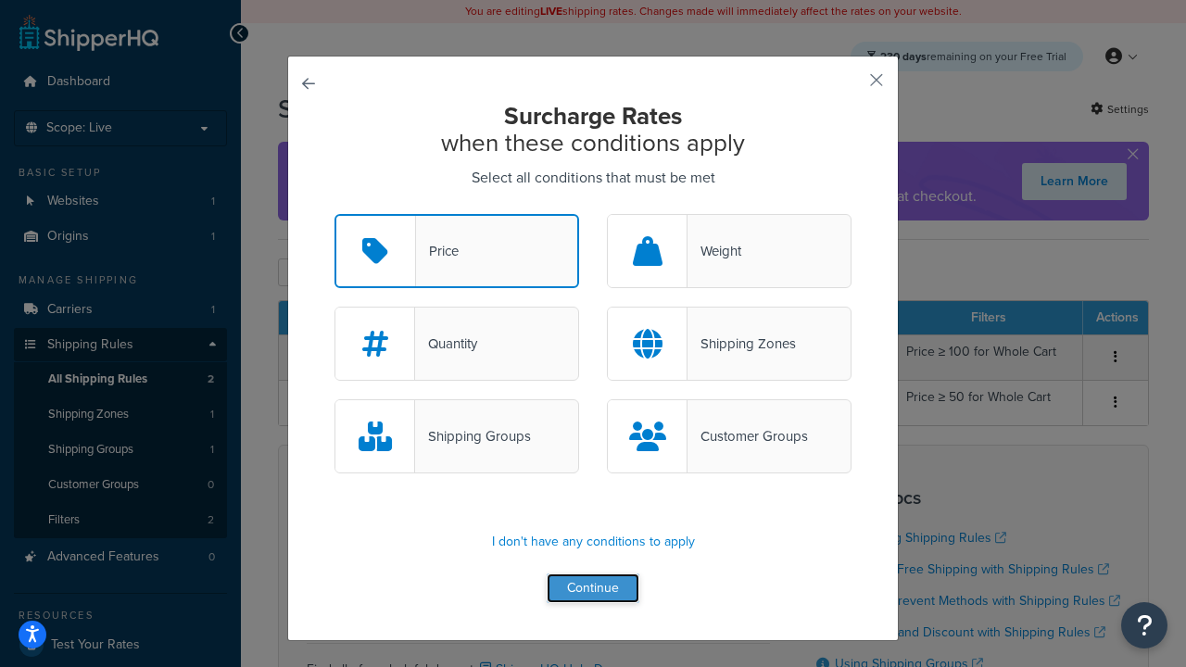
click at [593, 589] on button "Continue" at bounding box center [593, 589] width 93 height 30
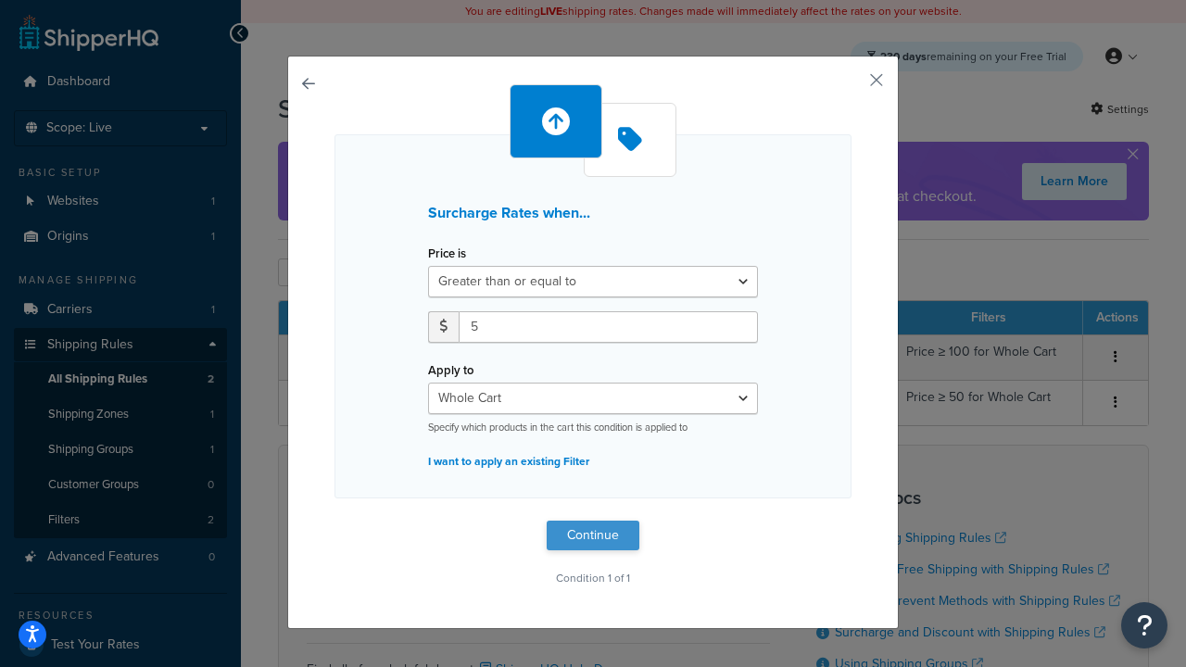
type input "5"
click at [593, 536] on button "Continue" at bounding box center [593, 536] width 93 height 30
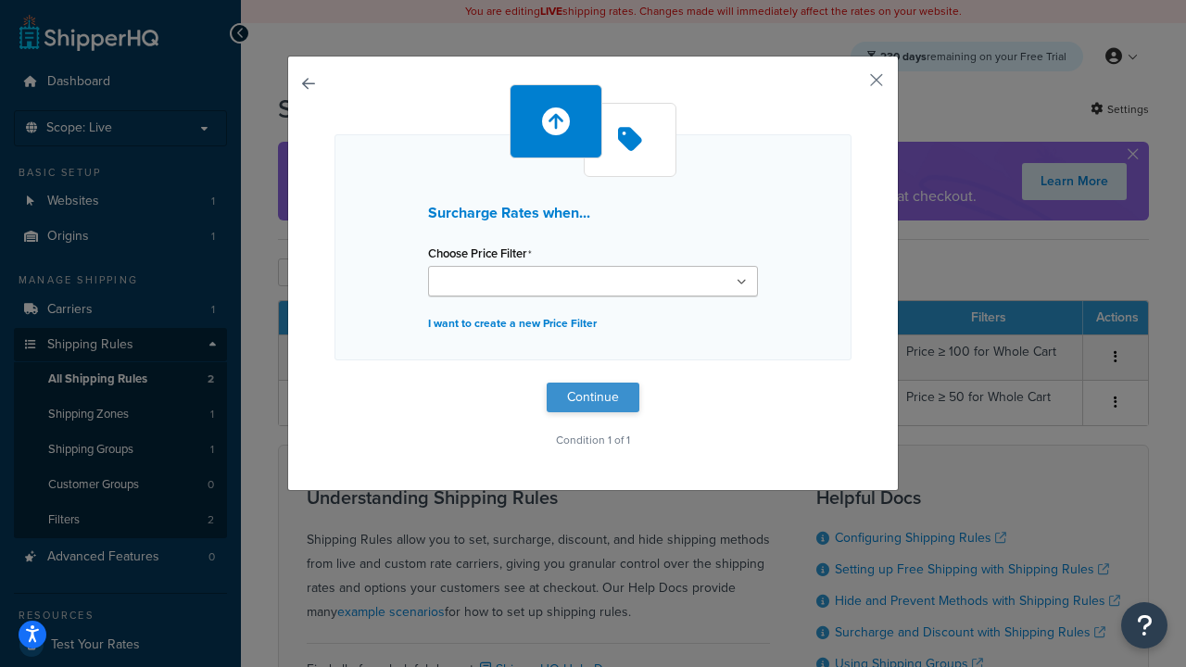
click at [593, 397] on button "Continue" at bounding box center [593, 398] width 93 height 30
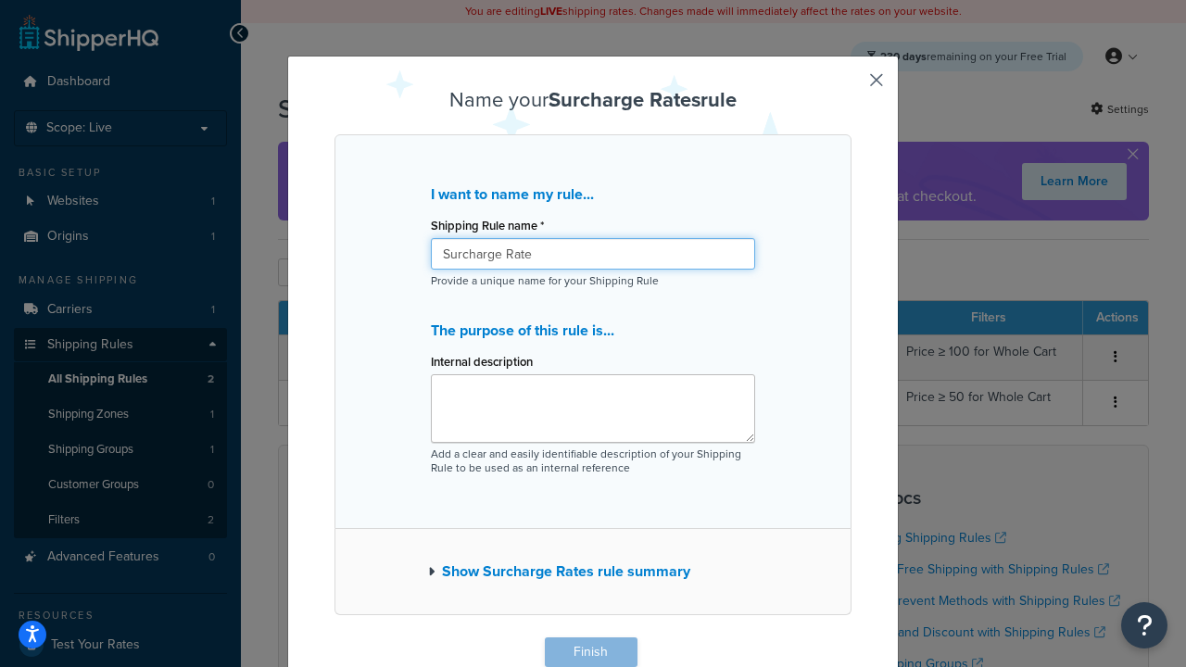
type input "Surcharge Rate"
click at [590, 652] on button "Finish" at bounding box center [591, 653] width 93 height 30
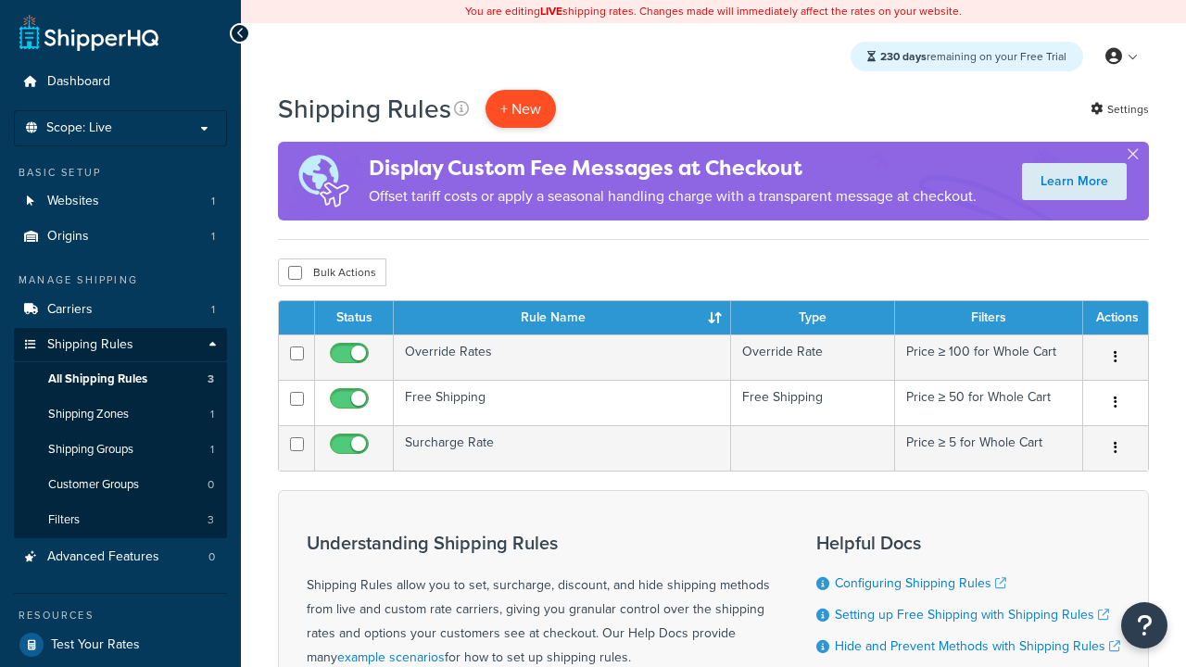
click at [521, 108] on p "+ New" at bounding box center [521, 109] width 70 height 38
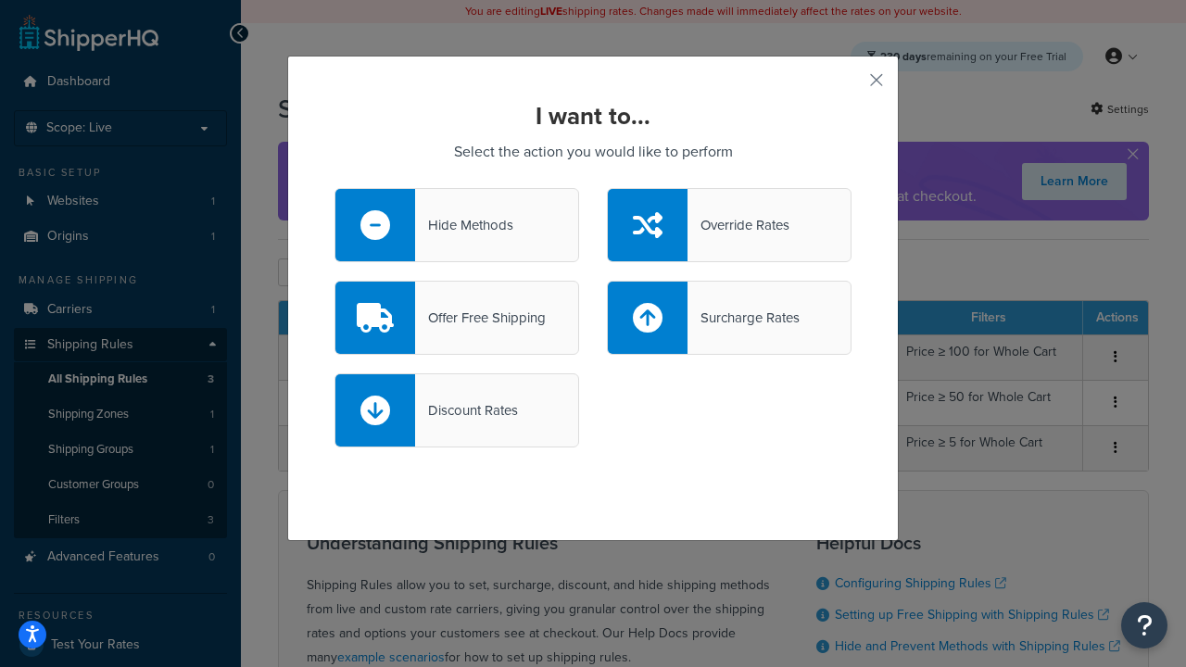
click at [457, 411] on div "Discount Rates" at bounding box center [466, 411] width 103 height 26
click at [0, 0] on input "Discount Rates" at bounding box center [0, 0] width 0 height 0
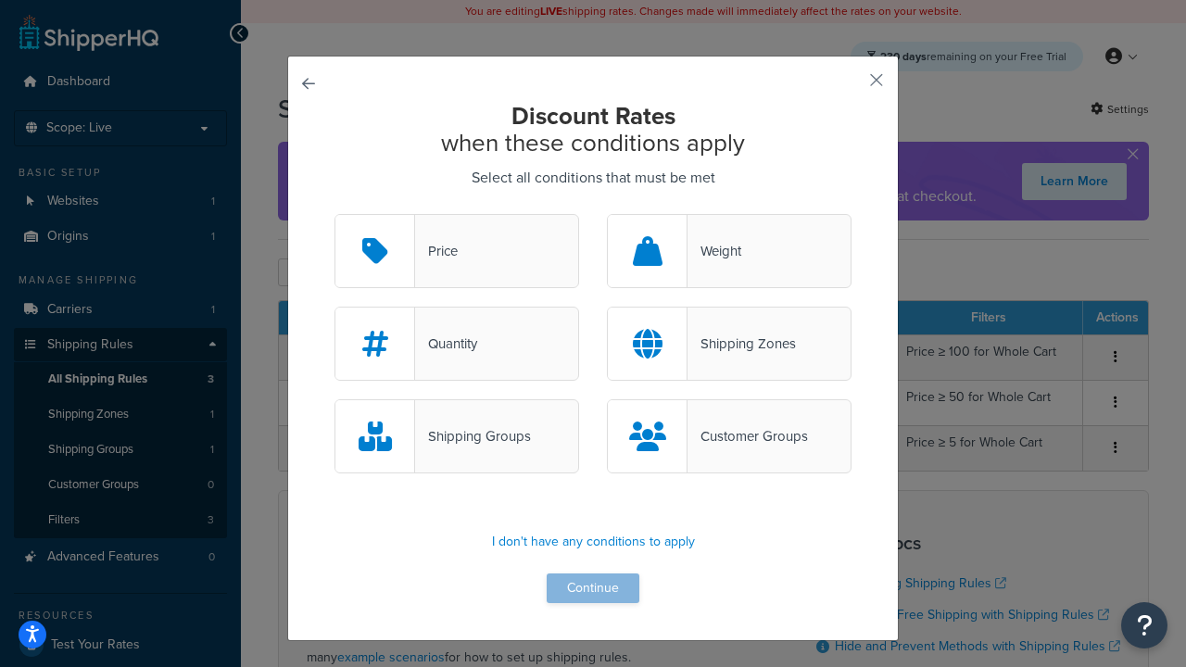
click at [457, 252] on div "Price" at bounding box center [436, 251] width 43 height 26
click at [0, 0] on input "Price" at bounding box center [0, 0] width 0 height 0
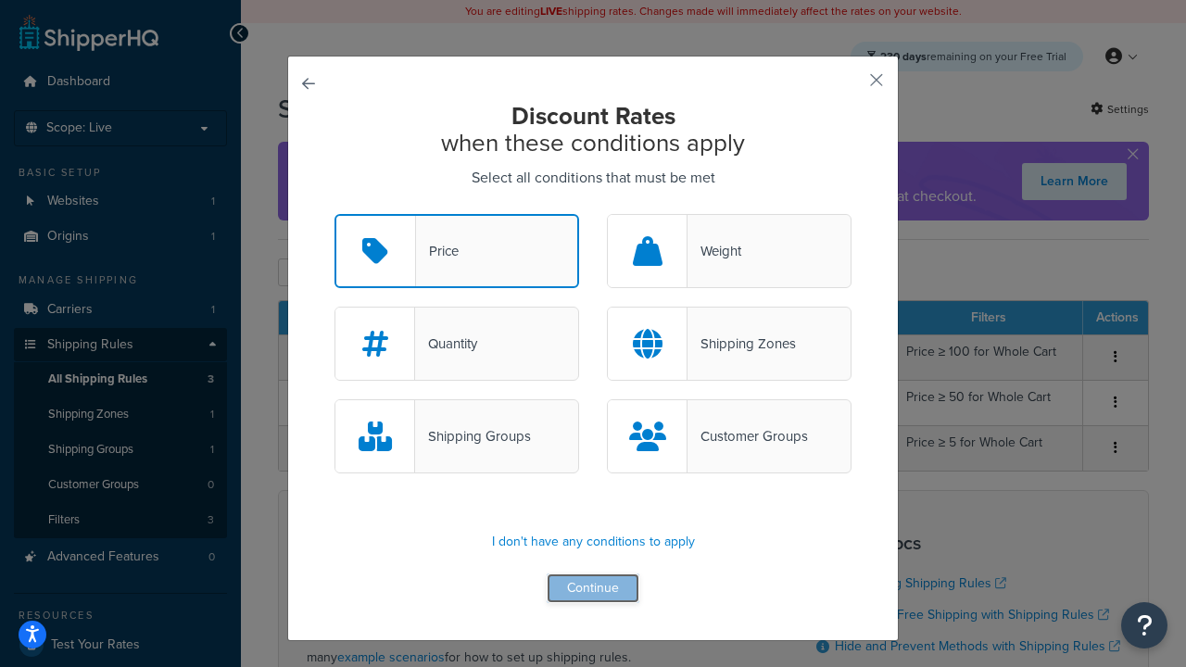
click at [593, 589] on button "Continue" at bounding box center [593, 589] width 93 height 30
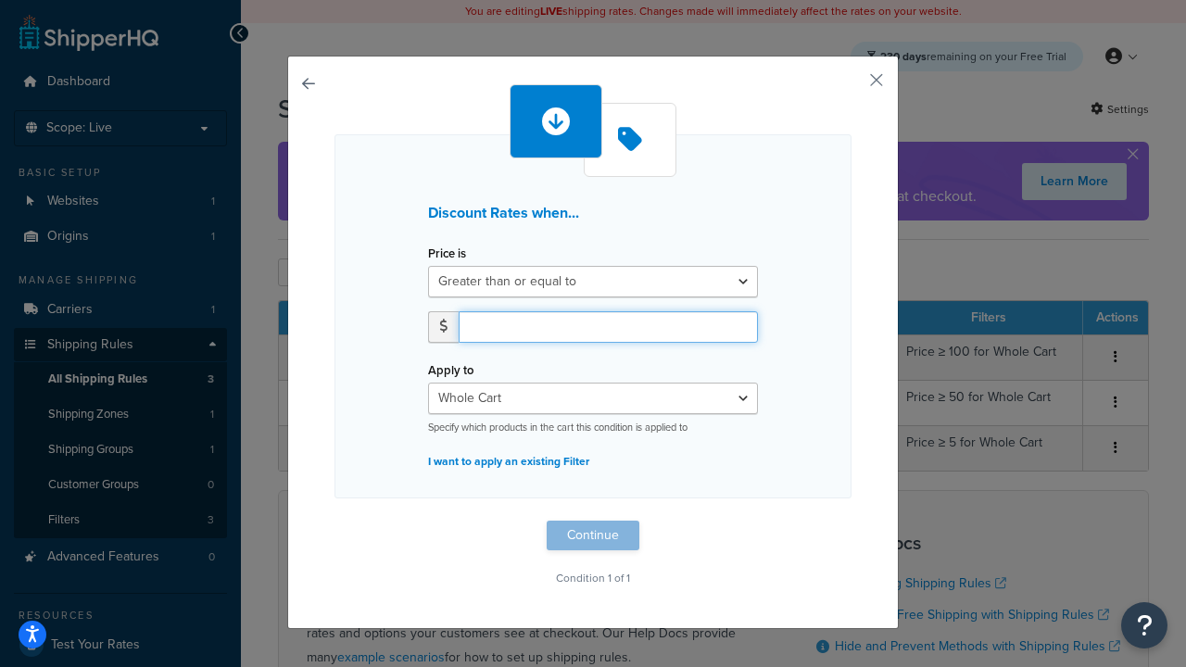
click at [608, 326] on input "number" at bounding box center [608, 327] width 299 height 32
type input "5"
click at [593, 536] on button "Continue" at bounding box center [593, 536] width 93 height 30
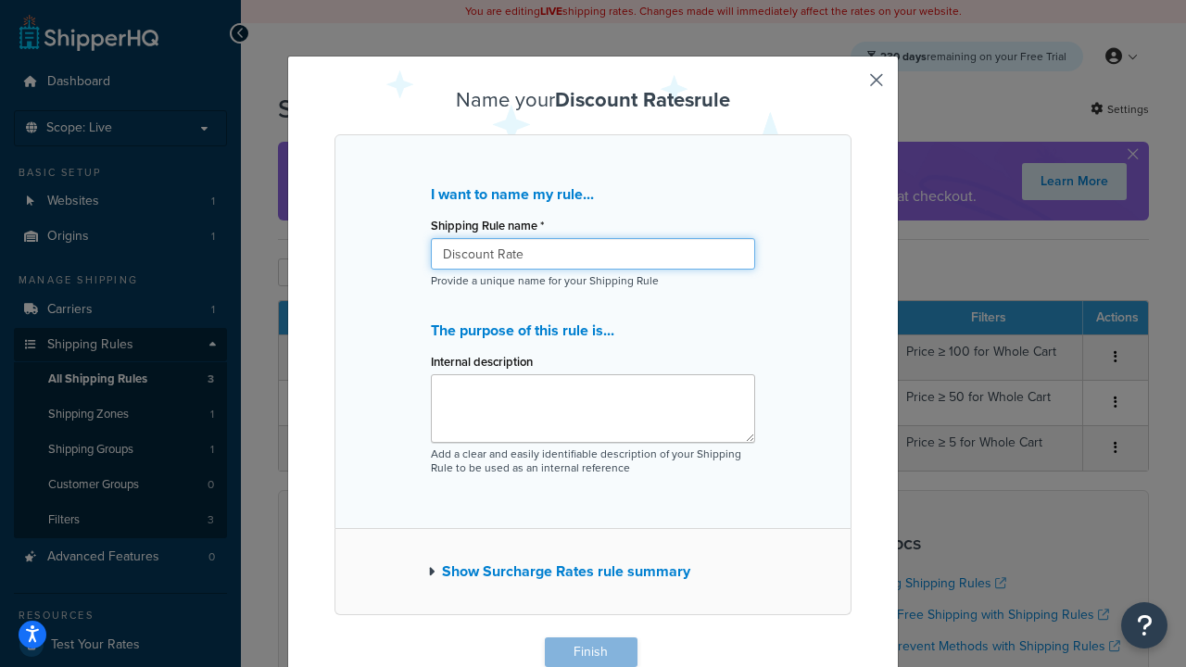
type input "Discount Rate"
click at [590, 652] on button "Finish" at bounding box center [591, 653] width 93 height 30
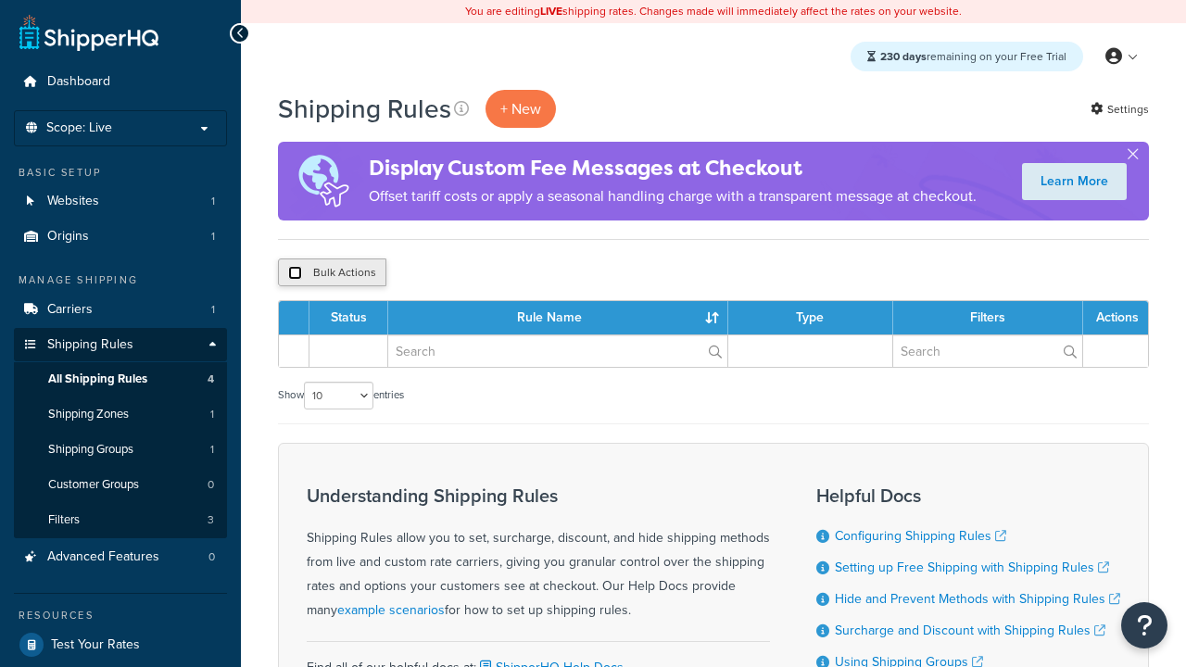
click at [295, 273] on input "checkbox" at bounding box center [295, 273] width 14 height 14
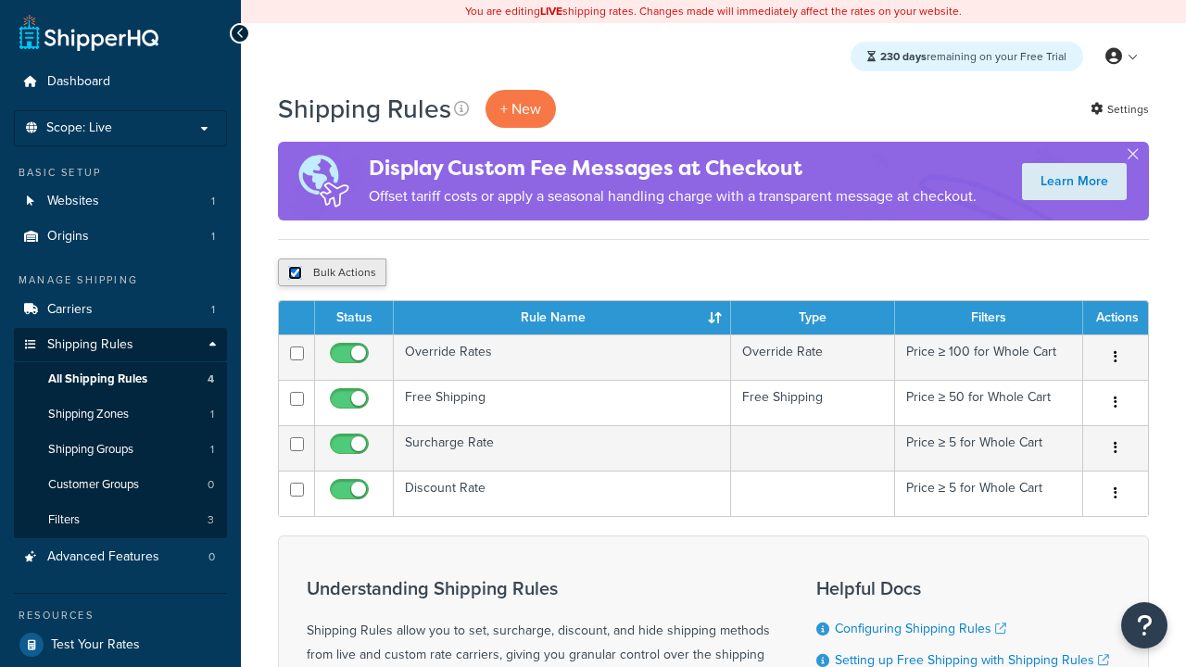
click at [332, 273] on button "Bulk Actions" at bounding box center [332, 273] width 108 height 28
checkbox input "false"
